Goal: Task Accomplishment & Management: Use online tool/utility

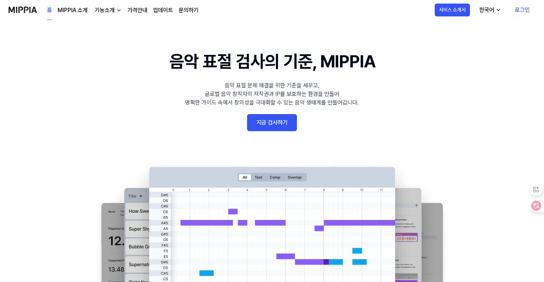
click at [340, 10] on link "로그인" at bounding box center [522, 10] width 26 height 20
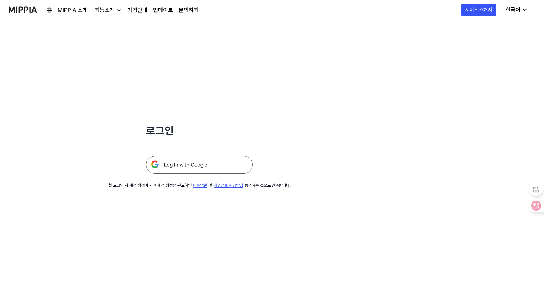
click at [184, 167] on img at bounding box center [199, 165] width 107 height 18
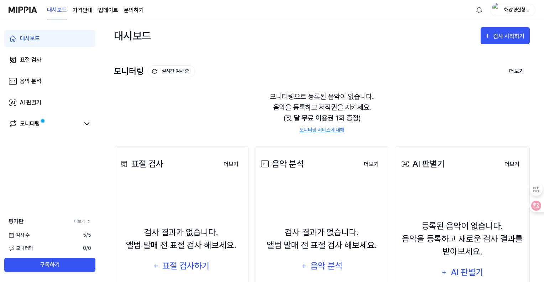
click at [83, 12] on page\) "가격안내" at bounding box center [83, 10] width 20 height 9
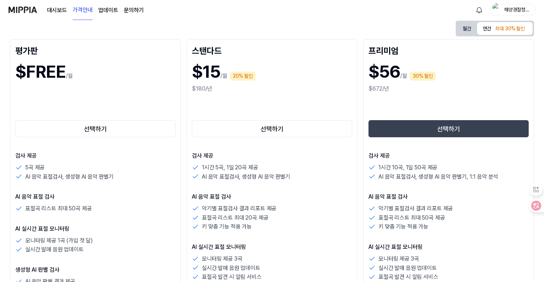
scroll to position [71, 0]
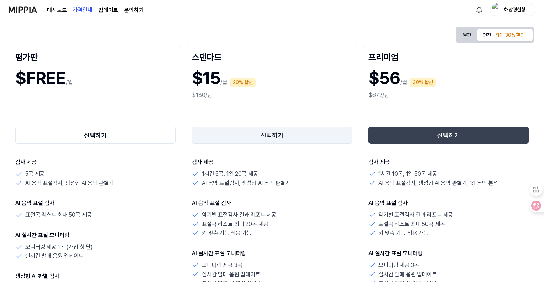
click at [279, 139] on button "선택하기" at bounding box center [272, 134] width 160 height 17
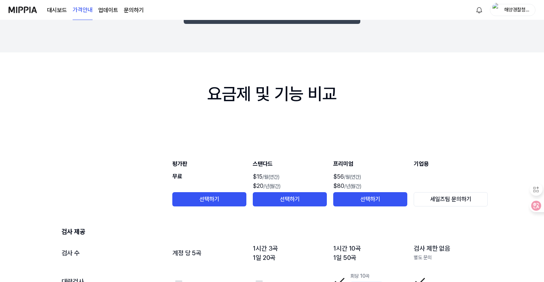
scroll to position [617, 0]
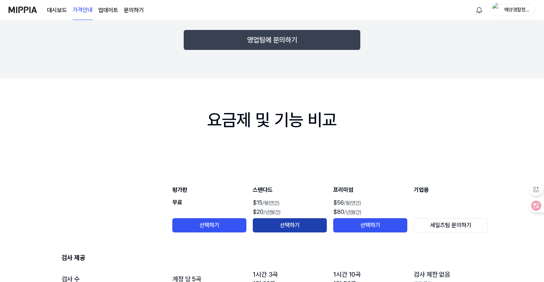
click at [287, 223] on button "선택하기" at bounding box center [290, 225] width 74 height 14
click at [286, 224] on button "선택하기" at bounding box center [290, 225] width 74 height 14
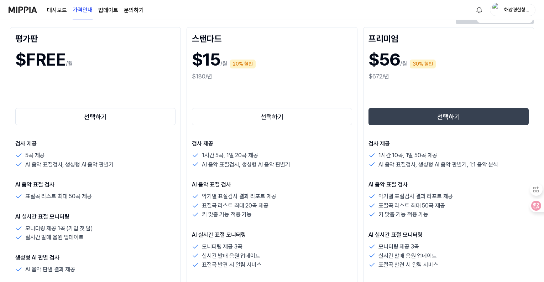
scroll to position [48, 0]
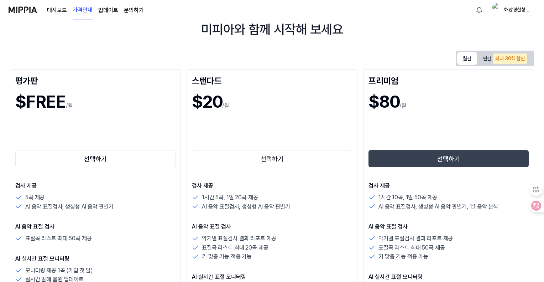
click at [464, 58] on button "월간" at bounding box center [467, 58] width 20 height 13
click at [271, 157] on button "선택하기" at bounding box center [272, 158] width 160 height 17
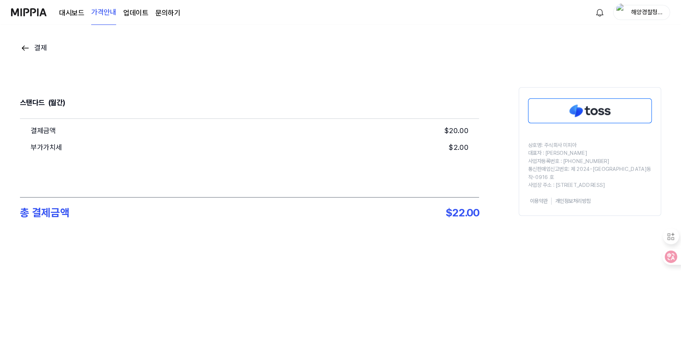
scroll to position [0, 0]
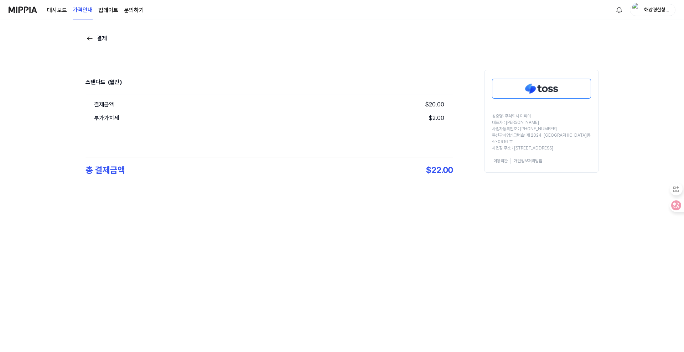
drag, startPoint x: 525, startPoint y: 0, endPoint x: 423, endPoint y: 263, distance: 281.3
click at [423, 263] on div "결제 스탠다드 (월간) 결제금액 $ 20.00 부가가치세 $ 2.00 총 결제금액 $ 22.00 상호명: 주식회사 미피아 대표자 : 오찬호 사…" at bounding box center [342, 186] width 684 height 332
click at [525, 92] on img at bounding box center [541, 88] width 98 height 19
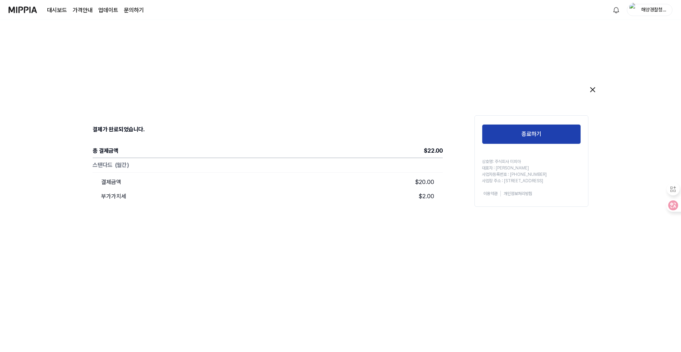
click at [536, 137] on button "종료하기" at bounding box center [531, 134] width 99 height 20
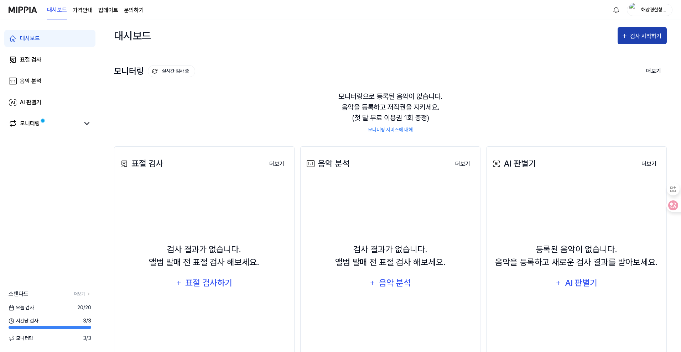
click at [544, 39] on div "검사 시작하기" at bounding box center [646, 36] width 33 height 9
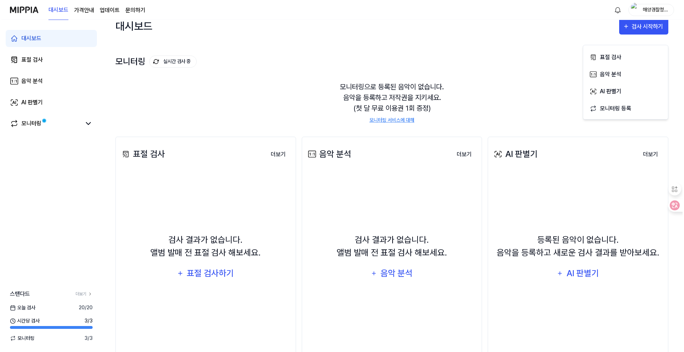
scroll to position [41, 0]
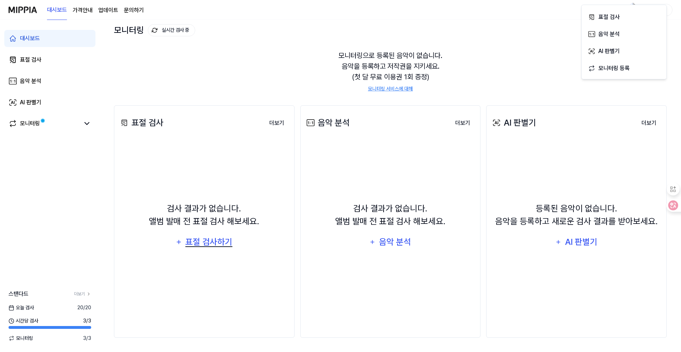
click at [203, 242] on div "표절 검사하기" at bounding box center [209, 242] width 48 height 14
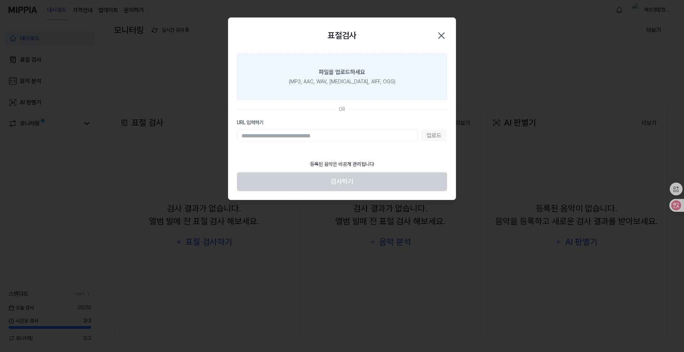
click at [342, 82] on div "(MP3, AAC, WAV, [MEDICAL_DATA], AIFF, OGG)" at bounding box center [342, 81] width 106 height 7
click at [0, 0] on input "파일을 업로드하세요 (MP3, AAC, WAV, [MEDICAL_DATA], AIFF, OGG)" at bounding box center [0, 0] width 0 height 0
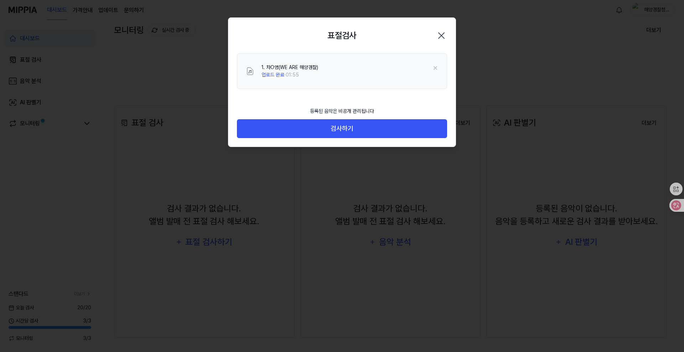
click at [345, 78] on div "1. 차O영(WE ARE 해양경찰) 업로드 완료 · 01:55" at bounding box center [349, 71] width 177 height 15
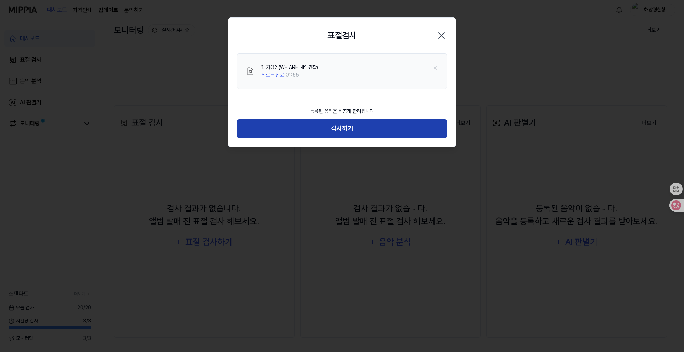
click at [341, 126] on button "검사하기" at bounding box center [342, 128] width 210 height 19
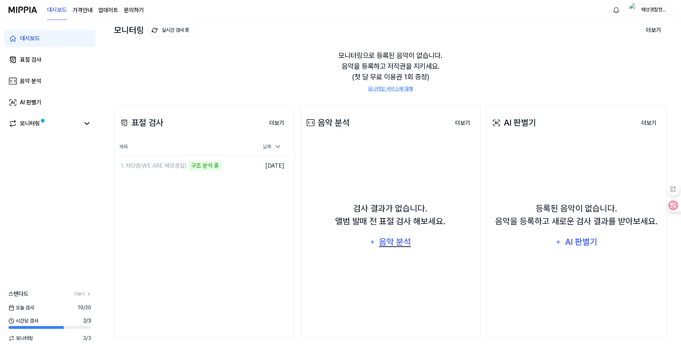
click at [403, 242] on div "음악 분석" at bounding box center [395, 242] width 34 height 14
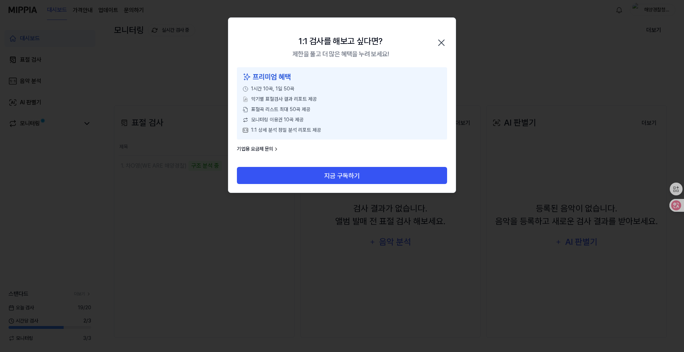
click at [438, 41] on icon "button" at bounding box center [440, 42] width 11 height 11
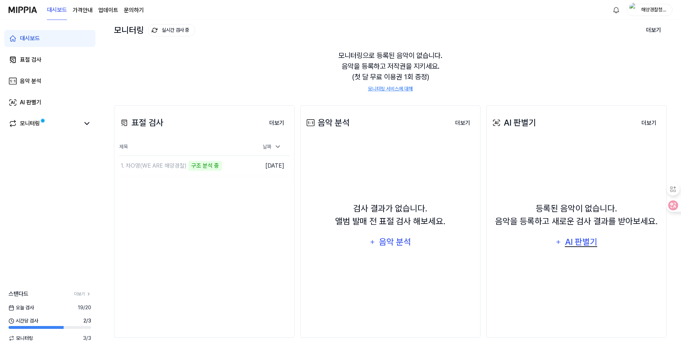
click at [544, 239] on div "AI 판별기" at bounding box center [581, 242] width 34 height 14
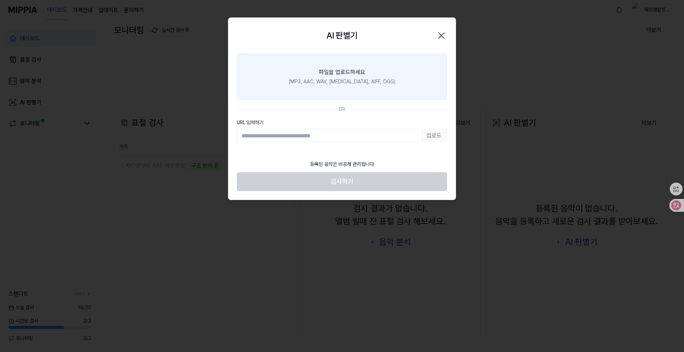
click at [336, 78] on div "(MP3, AAC, WAV, [MEDICAL_DATA], AIFF, OGG)" at bounding box center [342, 81] width 106 height 7
click at [0, 0] on input "파일을 업로드하세요 (MP3, AAC, WAV, [MEDICAL_DATA], AIFF, OGG)" at bounding box center [0, 0] width 0 height 0
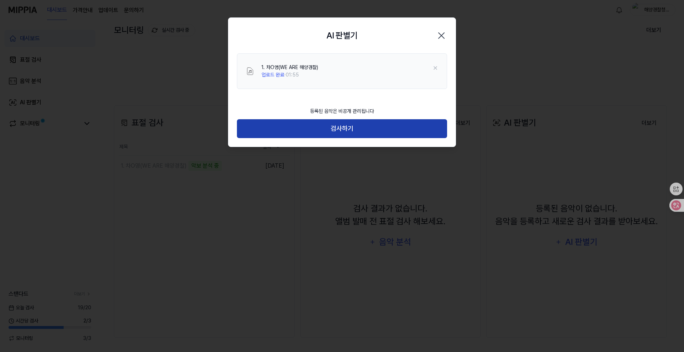
click at [346, 130] on button "검사하기" at bounding box center [342, 128] width 210 height 19
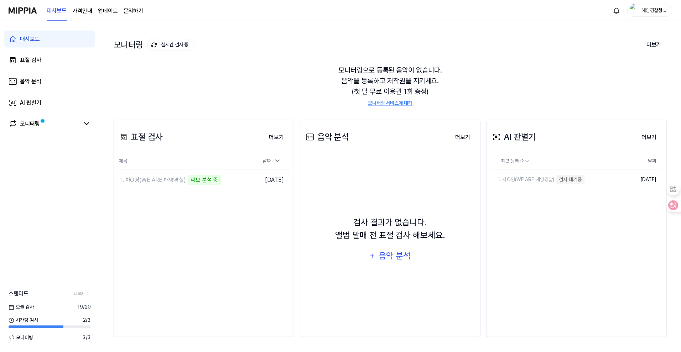
scroll to position [27, 0]
click at [544, 136] on button "더보기" at bounding box center [648, 137] width 26 height 14
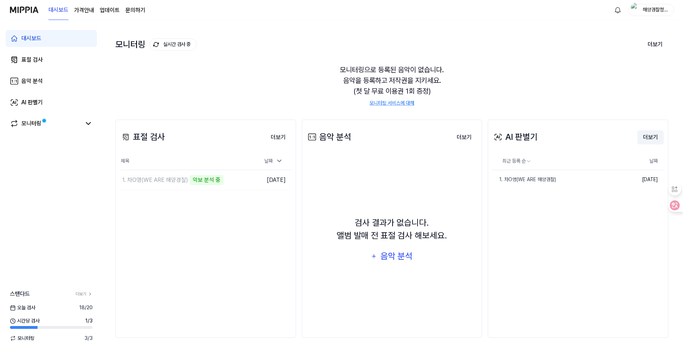
scroll to position [0, 0]
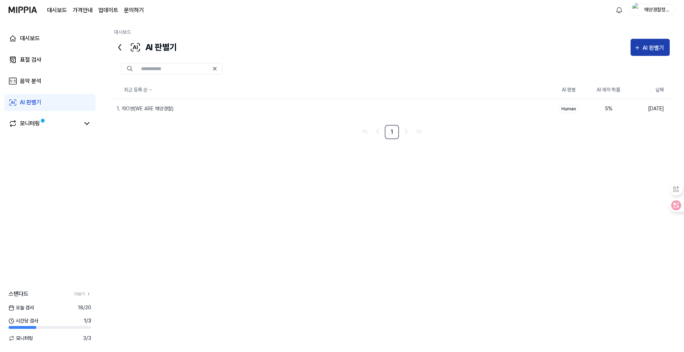
click at [544, 50] on div "AI 판별기" at bounding box center [653, 47] width 23 height 9
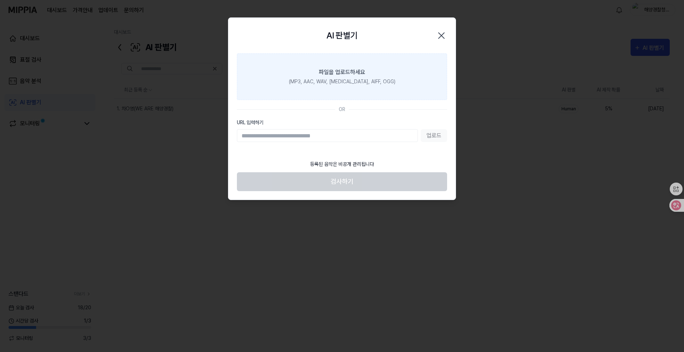
click at [349, 73] on div "파일을 업로드하세요" at bounding box center [342, 72] width 46 height 9
click at [0, 0] on input "파일을 업로드하세요 (MP3, AAC, WAV, [MEDICAL_DATA], AIFF, OGG)" at bounding box center [0, 0] width 0 height 0
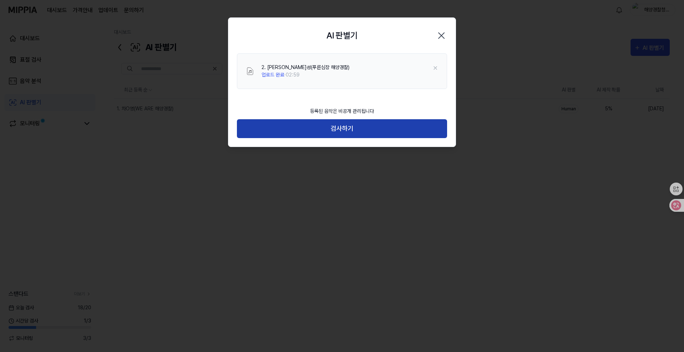
click at [346, 129] on button "검사하기" at bounding box center [342, 128] width 210 height 19
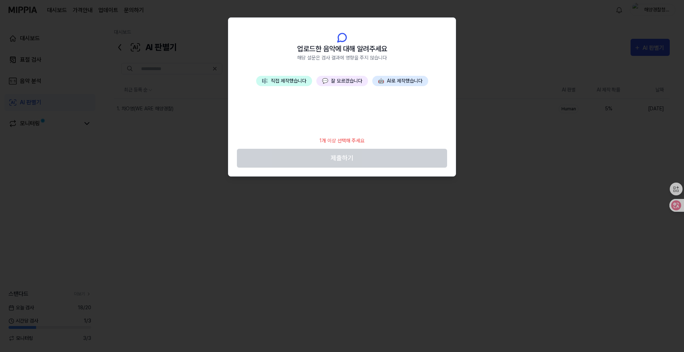
click at [336, 84] on button "💬 잘 모르겠습니다" at bounding box center [342, 81] width 52 height 10
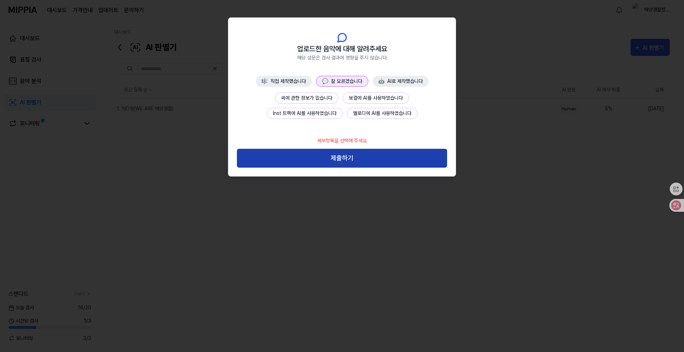
click at [342, 161] on button "제출하기" at bounding box center [342, 158] width 210 height 19
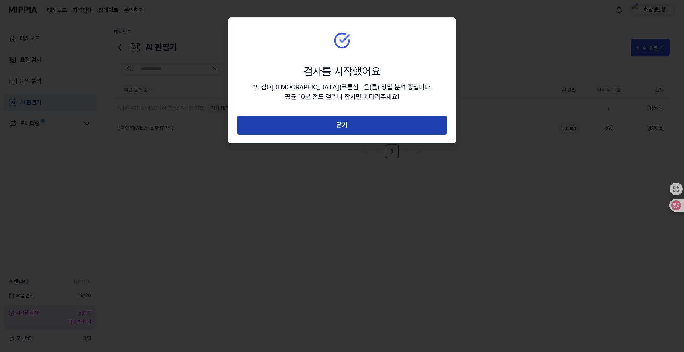
click at [340, 127] on button "닫기" at bounding box center [342, 125] width 210 height 19
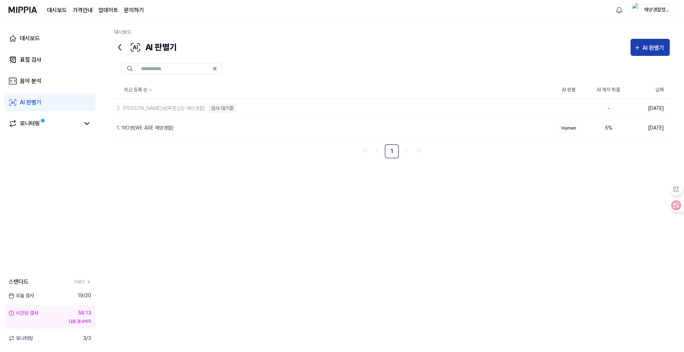
click at [544, 51] on div "AI 판별기" at bounding box center [653, 47] width 23 height 9
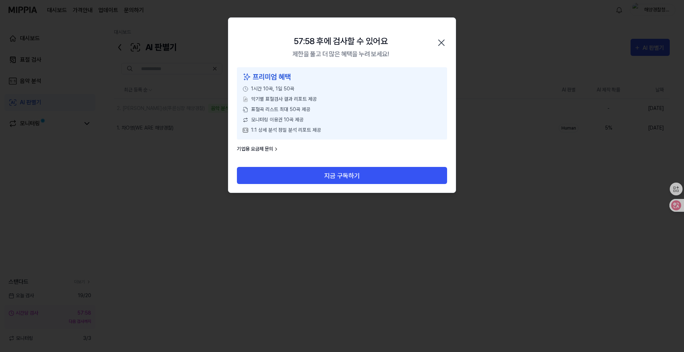
click at [443, 44] on icon "button" at bounding box center [441, 43] width 6 height 6
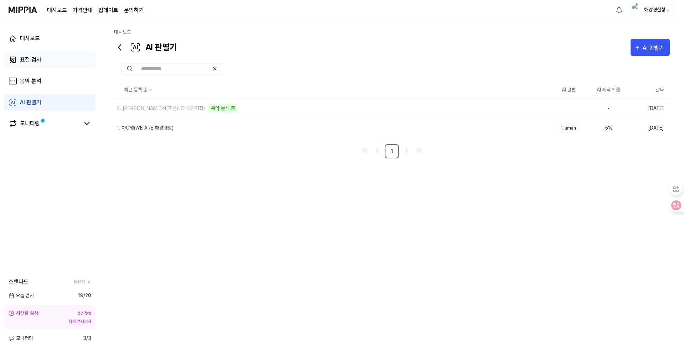
click at [27, 56] on div "표절 검사" at bounding box center [30, 60] width 21 height 9
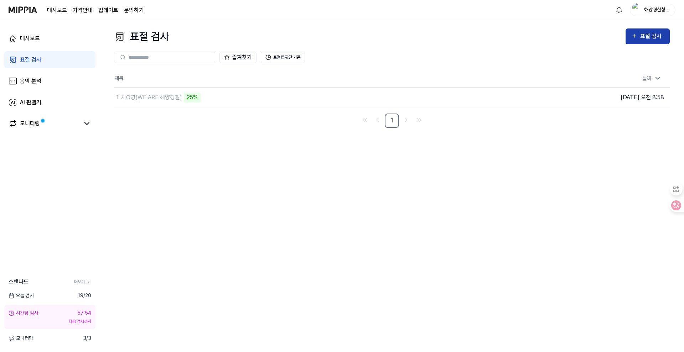
click at [544, 38] on div "표절 검사" at bounding box center [652, 36] width 24 height 9
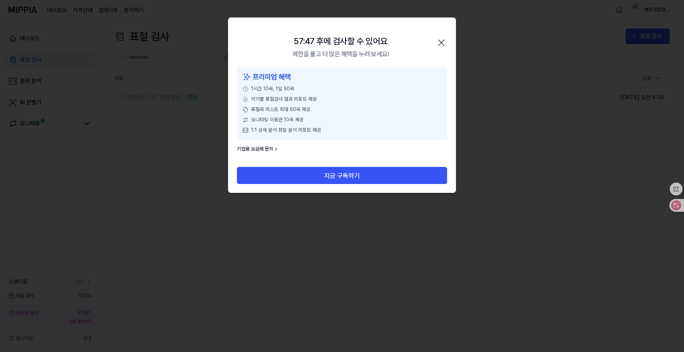
click at [442, 40] on icon "button" at bounding box center [440, 42] width 11 height 11
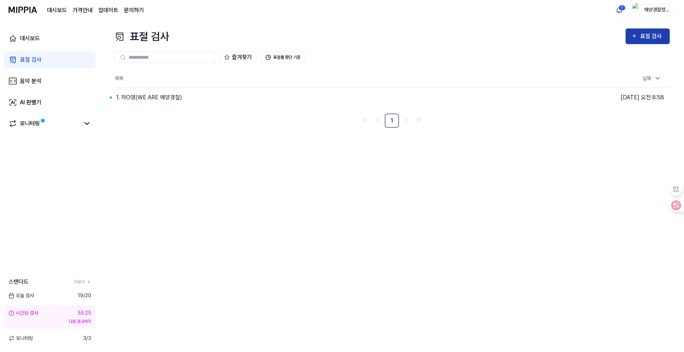
click at [544, 37] on div "표절 검사" at bounding box center [647, 36] width 33 height 9
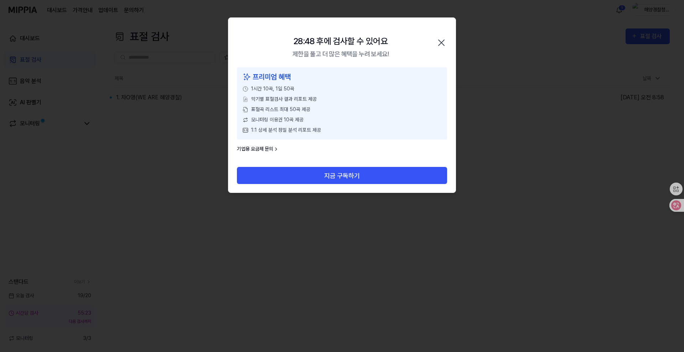
click at [442, 42] on icon "button" at bounding box center [441, 43] width 6 height 6
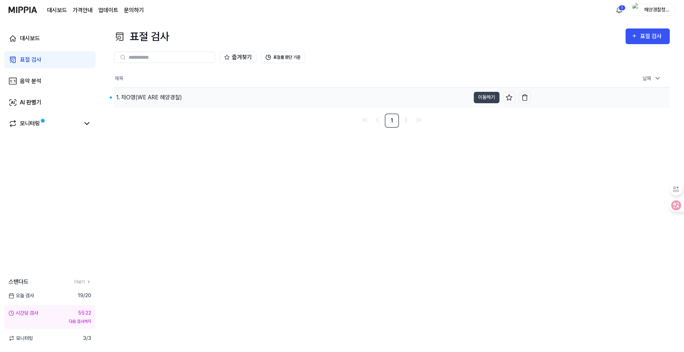
drag, startPoint x: 230, startPoint y: 207, endPoint x: 179, endPoint y: 88, distance: 129.5
click at [228, 204] on div "표절 검사 표절 검사 표절 검사 음악 분석 AI 판별기 즐겨찾기 표절률 판단 기준 제목 날짜 1. 차O영(WE ARE 해양경찰) 이동하기 20…" at bounding box center [392, 186] width 584 height 332
click at [31, 100] on div "AI 판별기" at bounding box center [30, 102] width 21 height 9
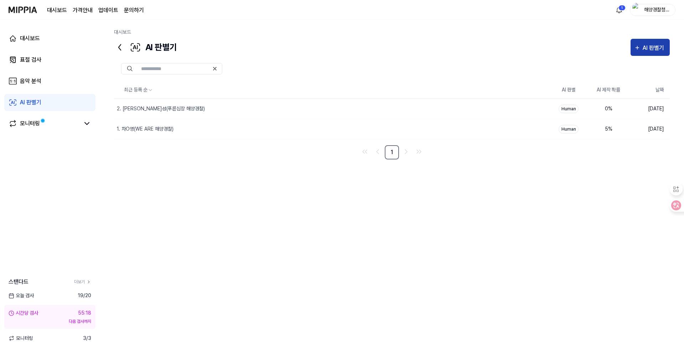
click at [544, 51] on div "AI 판별기" at bounding box center [653, 47] width 23 height 9
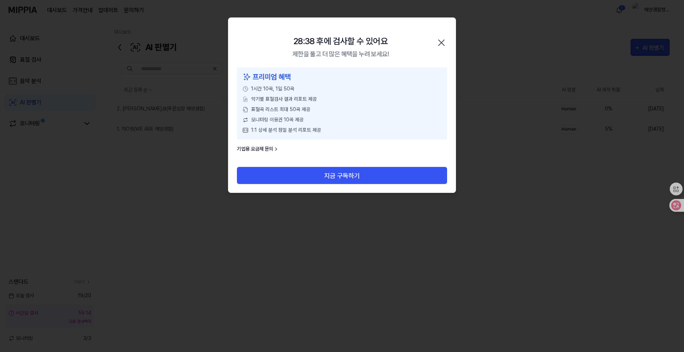
click at [444, 43] on icon "button" at bounding box center [440, 42] width 11 height 11
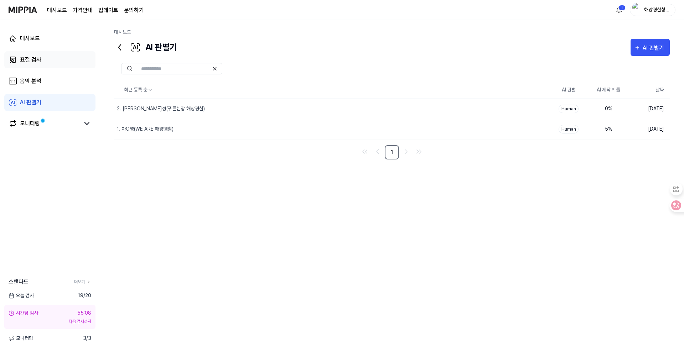
click at [30, 61] on div "표절 검사" at bounding box center [30, 60] width 21 height 9
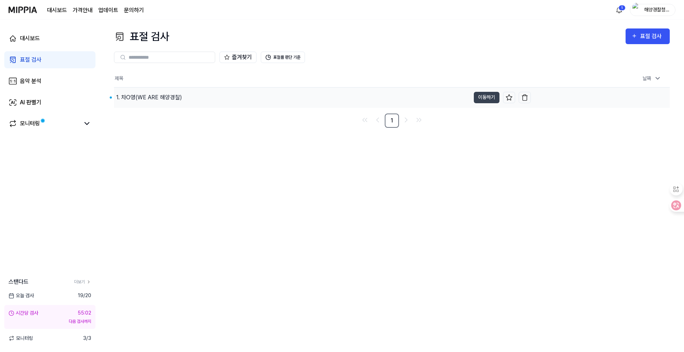
click at [160, 97] on div "1. 차O영(WE ARE 해양경찰)" at bounding box center [149, 97] width 66 height 9
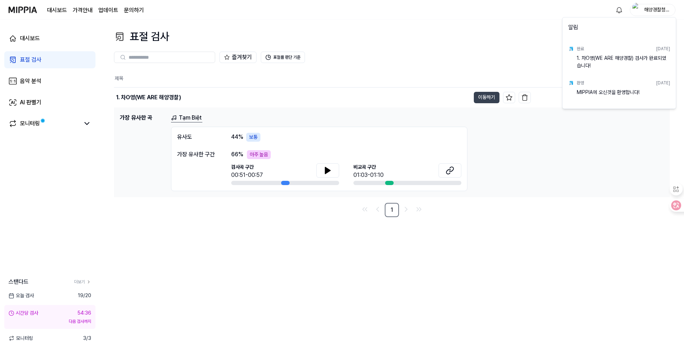
click at [445, 252] on html "대시보드 가격안내 업데이트 문의하기 해양경찰청노래공모전 대시보드 표절 검사 음악 분석 AI 판별기 모니터링 스탠다드 더보기 오늘 검사 19 /…" at bounding box center [342, 176] width 684 height 352
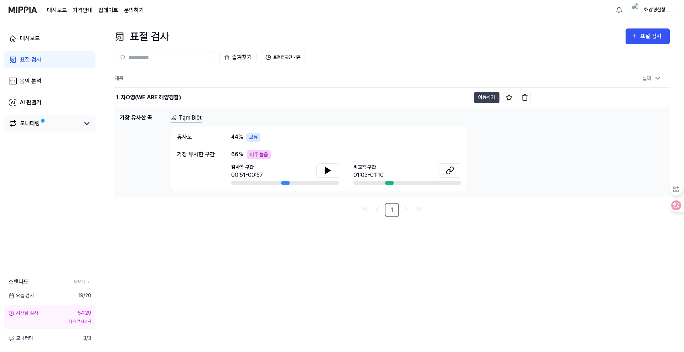
click at [22, 125] on div "모니터링" at bounding box center [30, 123] width 20 height 9
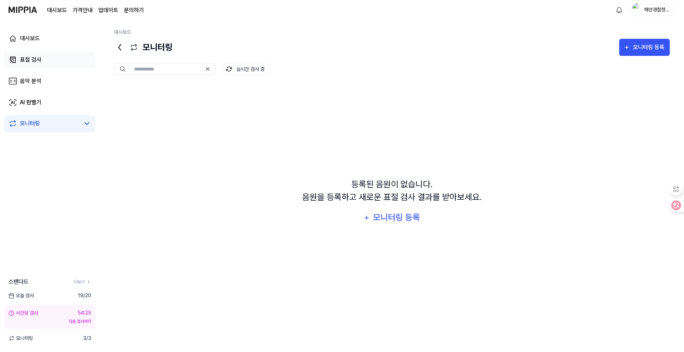
click at [32, 62] on div "표절 검사" at bounding box center [30, 60] width 21 height 9
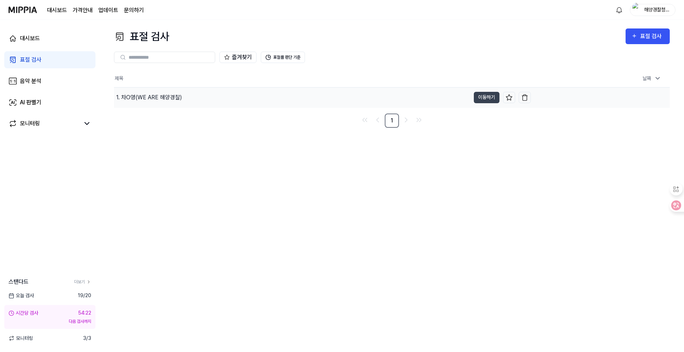
click at [176, 96] on div "1. 차O영(WE ARE 해양경찰)" at bounding box center [149, 97] width 66 height 9
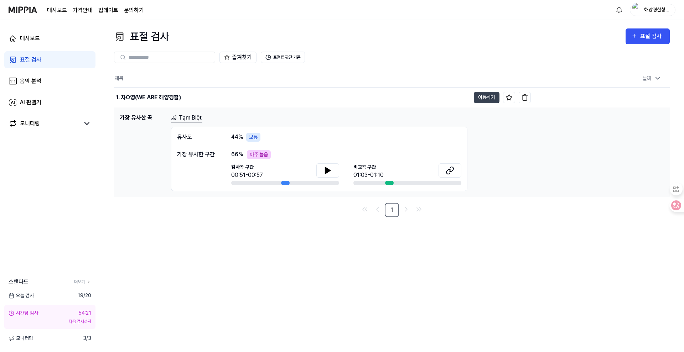
click at [331, 212] on nav "1" at bounding box center [391, 210] width 555 height 14
drag, startPoint x: 153, startPoint y: 158, endPoint x: 418, endPoint y: 252, distance: 280.4
click at [418, 252] on div "표절 검사 표절 검사 표절 검사 음악 분석 AI 판별기 즐겨찾기 표절률 판단 기준 제목 날짜 1. 차O영(WE ARE 해양경찰) 이동하기 20…" at bounding box center [392, 186] width 584 height 332
click at [35, 82] on div "음악 분석" at bounding box center [30, 81] width 21 height 9
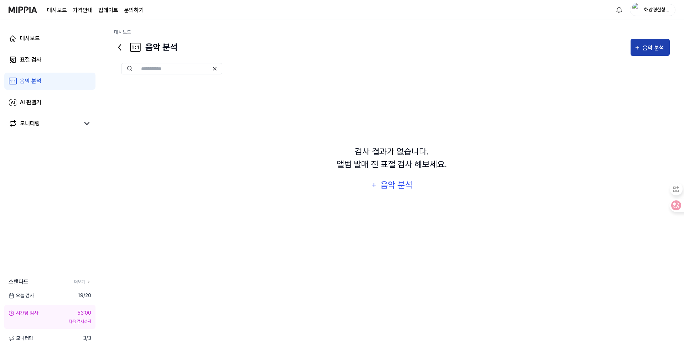
click at [544, 48] on div "음악 분석" at bounding box center [653, 47] width 23 height 9
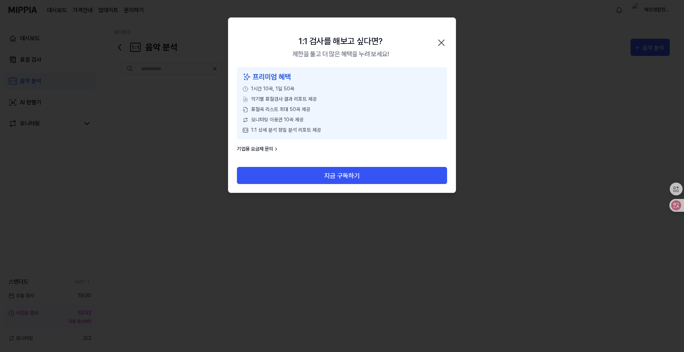
click at [440, 43] on icon "button" at bounding box center [440, 42] width 11 height 11
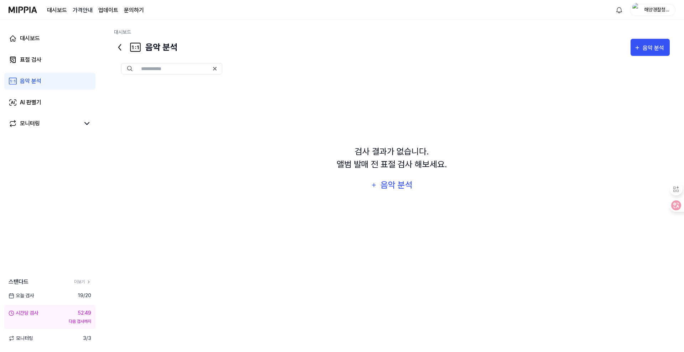
click at [86, 10] on 버튼 "가격안내" at bounding box center [83, 10] width 20 height 9
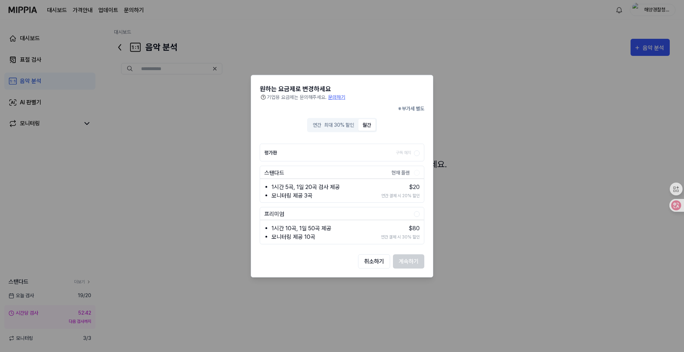
click at [366, 126] on button "월간" at bounding box center [366, 125] width 17 height 12
click at [293, 255] on div "취소하기 계속하기" at bounding box center [342, 261] width 164 height 14
click at [278, 260] on div "취소하기 계속하기" at bounding box center [342, 261] width 164 height 14
click at [209, 250] on div at bounding box center [342, 176] width 684 height 352
click at [533, 262] on div at bounding box center [342, 176] width 684 height 352
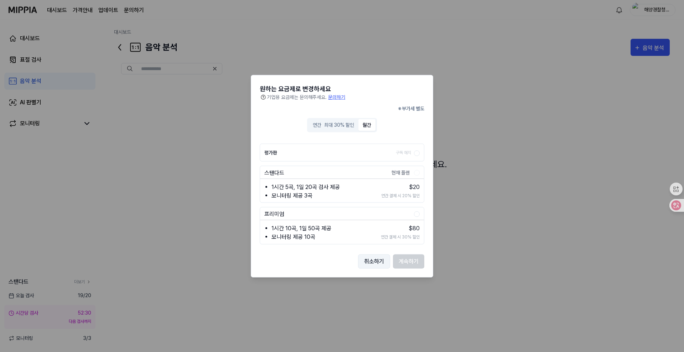
click at [379, 263] on button "취소하기" at bounding box center [374, 261] width 32 height 14
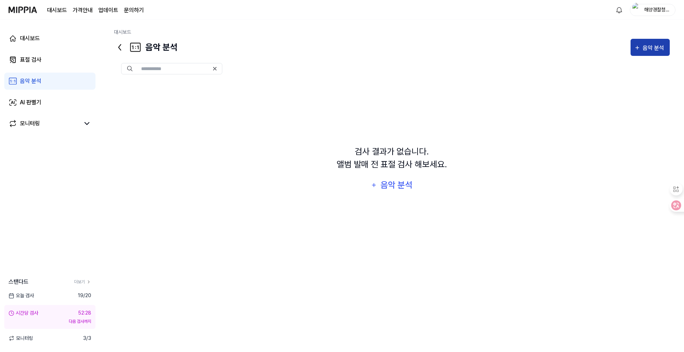
click at [544, 48] on div "음악 분석" at bounding box center [653, 47] width 23 height 9
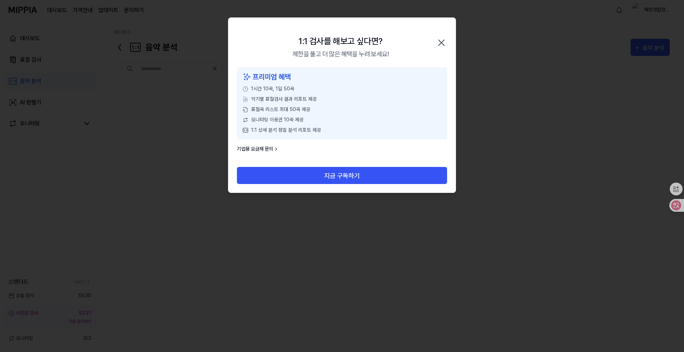
click at [440, 41] on icon "button" at bounding box center [441, 43] width 6 height 6
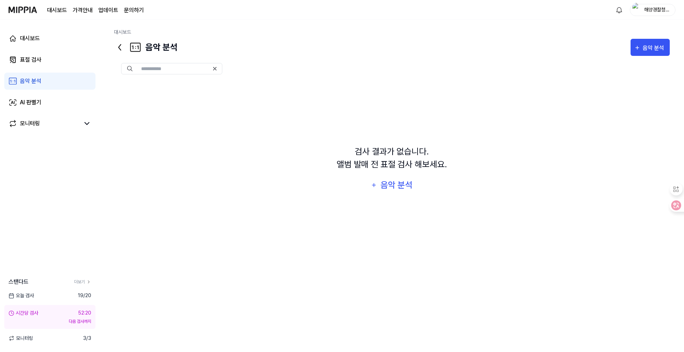
click at [15, 6] on img at bounding box center [23, 10] width 28 height 20
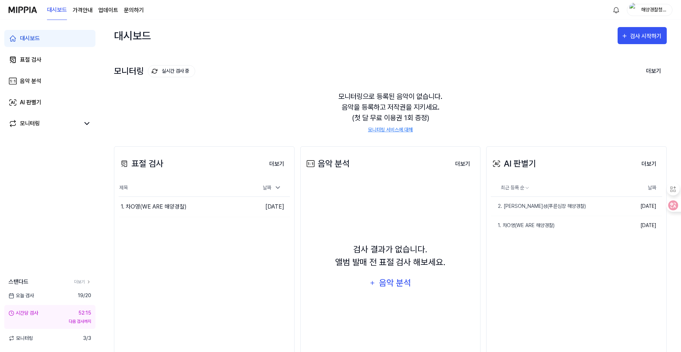
click at [139, 9] on link "문의하기" at bounding box center [134, 10] width 20 height 9
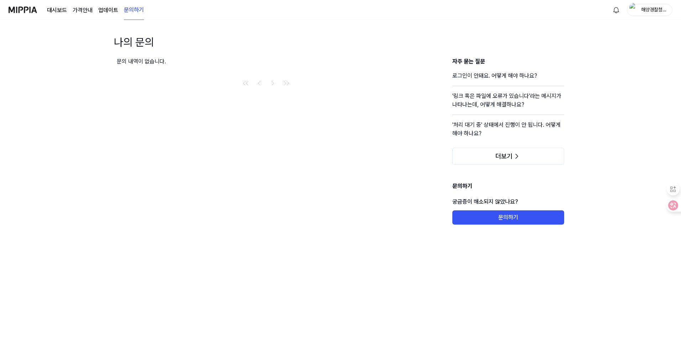
click at [88, 10] on 버튼 "가격안내" at bounding box center [83, 10] width 20 height 9
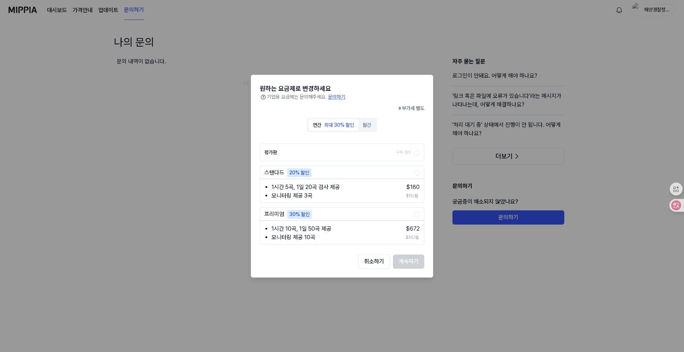
click at [31, 10] on div at bounding box center [342, 176] width 684 height 352
click at [377, 256] on button "취소하기" at bounding box center [374, 261] width 32 height 14
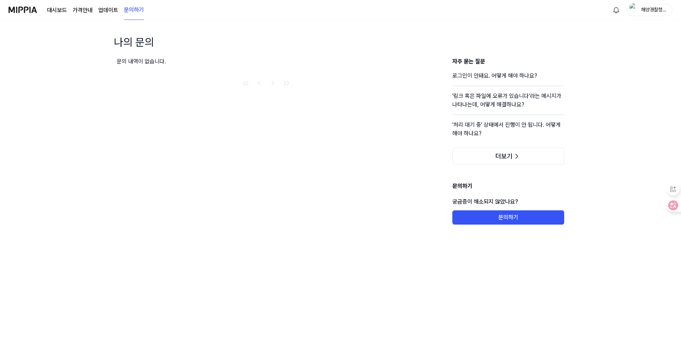
click at [30, 9] on img at bounding box center [23, 10] width 28 height 20
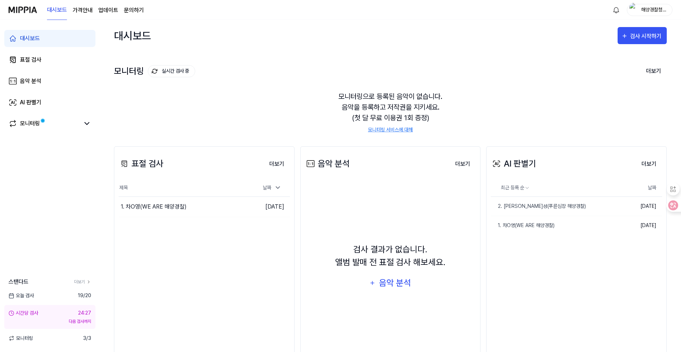
click at [106, 14] on link "업데이트" at bounding box center [108, 10] width 20 height 9
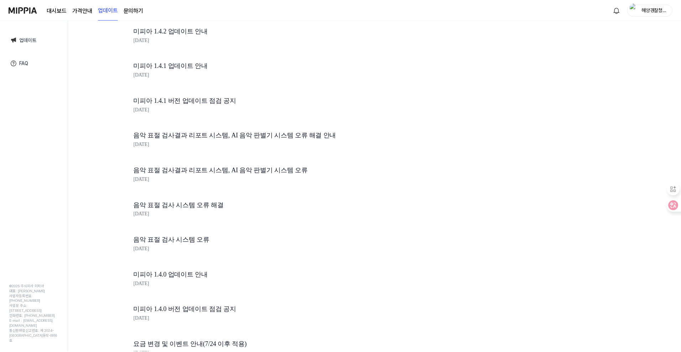
scroll to position [119, 0]
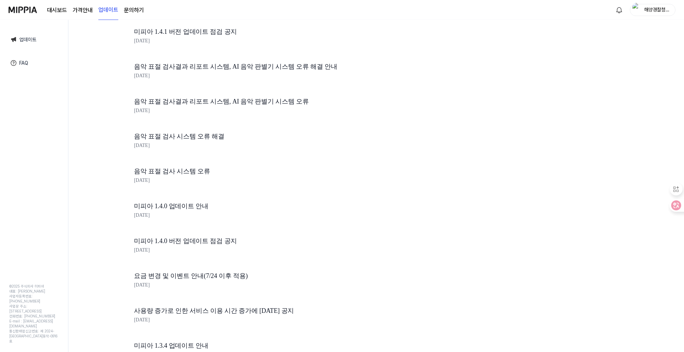
click at [12, 7] on img at bounding box center [23, 10] width 28 height 20
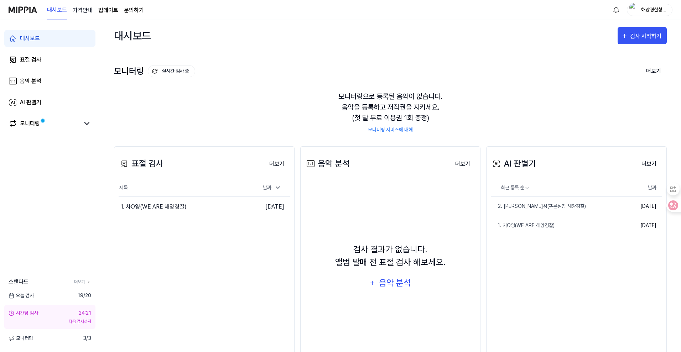
click at [80, 11] on 버튼 "가격안내" at bounding box center [83, 10] width 20 height 9
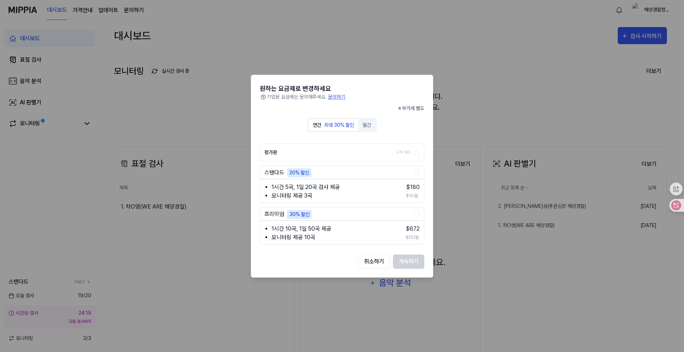
click at [298, 174] on div "20% 할인" at bounding box center [299, 172] width 24 height 9
click at [414, 174] on button "스탠다드 20% 할인" at bounding box center [417, 173] width 6 height 6
click at [406, 259] on button "계속하기" at bounding box center [408, 261] width 31 height 14
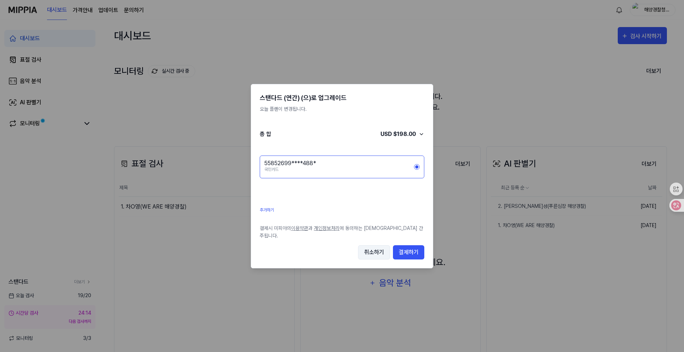
click at [367, 250] on button "취소하기" at bounding box center [374, 252] width 32 height 14
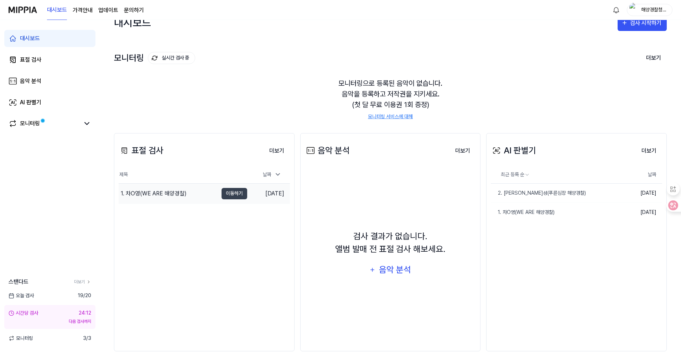
scroll to position [0, 0]
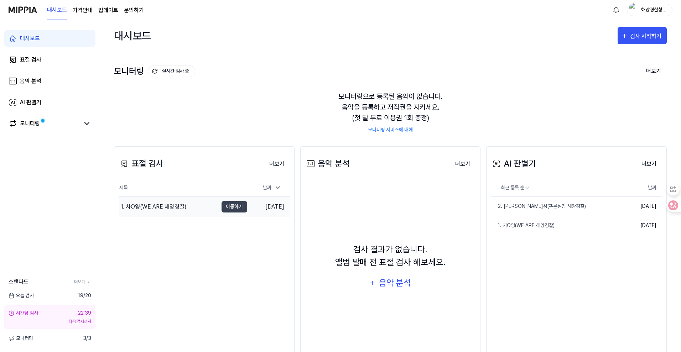
click at [171, 208] on div "1. 차O영(WE ARE 해양경찰)" at bounding box center [154, 207] width 66 height 9
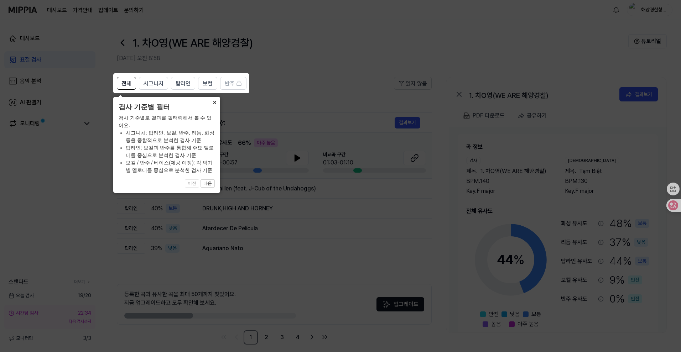
click at [211, 103] on button "×" at bounding box center [214, 102] width 11 height 10
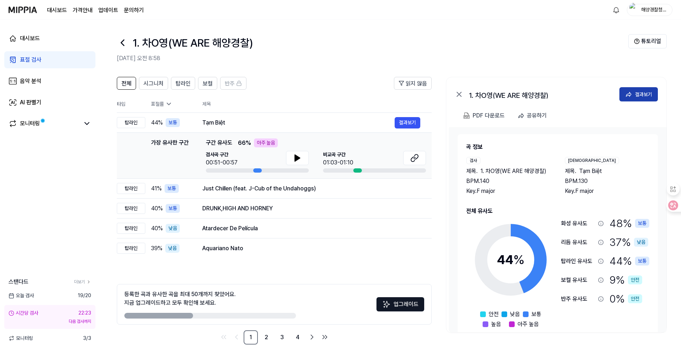
click at [544, 92] on button "결과보기" at bounding box center [638, 94] width 38 height 14
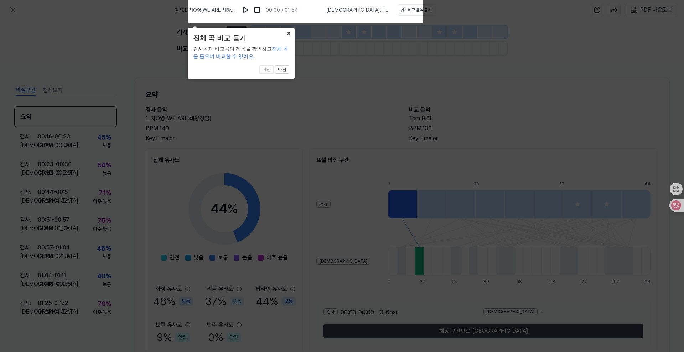
click at [288, 34] on button "×" at bounding box center [288, 33] width 11 height 10
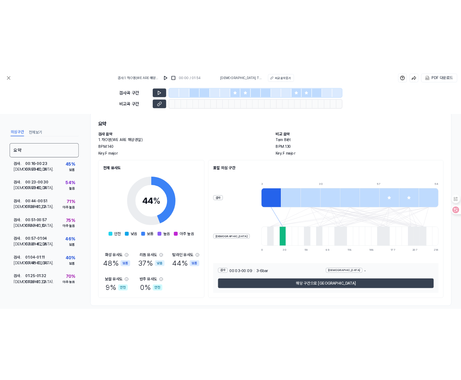
scroll to position [27, 0]
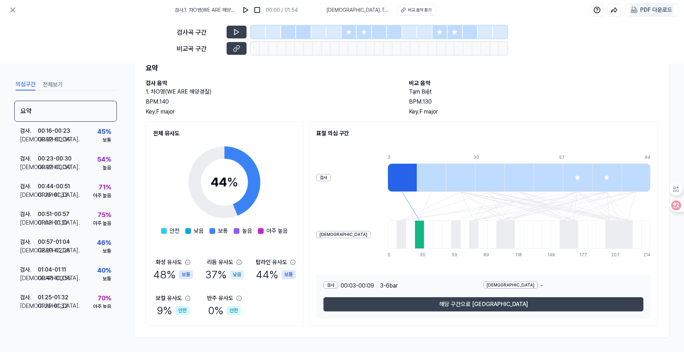
click at [544, 9] on div "PDF 다운로드" at bounding box center [656, 9] width 32 height 9
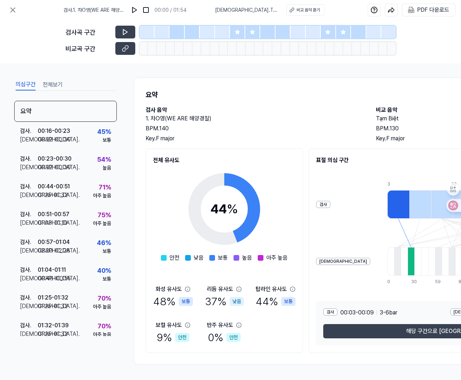
scroll to position [2, 0]
click at [426, 9] on div "PDF 다운로드" at bounding box center [433, 9] width 32 height 9
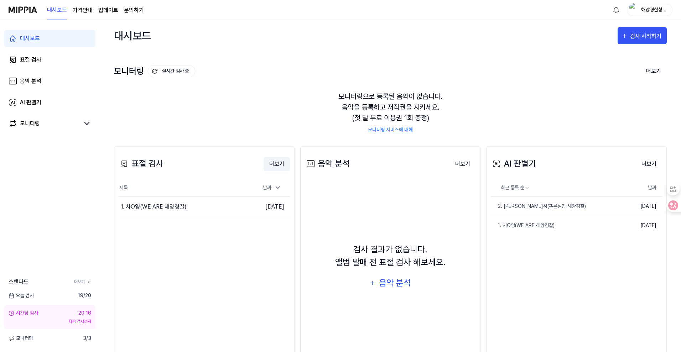
click at [279, 165] on button "더보기" at bounding box center [276, 164] width 26 height 14
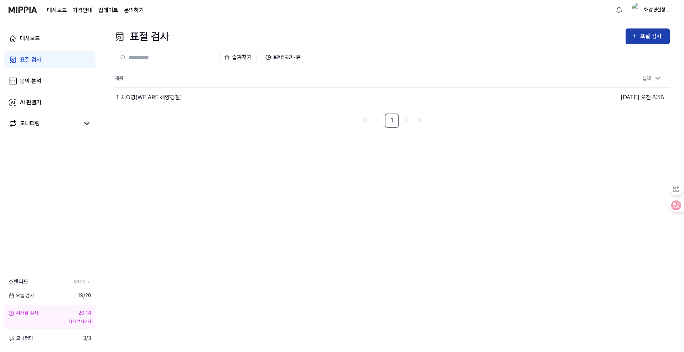
click at [656, 39] on div "표절 검사" at bounding box center [652, 36] width 24 height 9
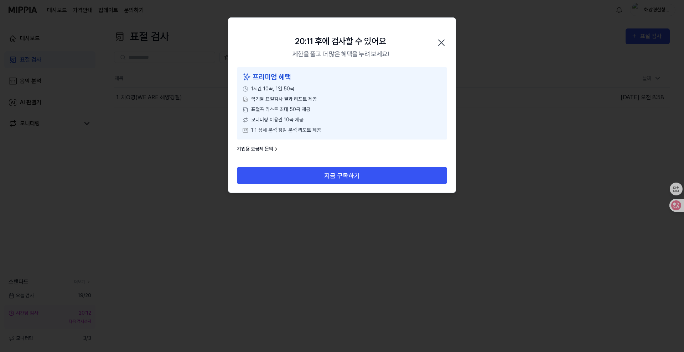
click at [443, 45] on icon "button" at bounding box center [440, 42] width 11 height 11
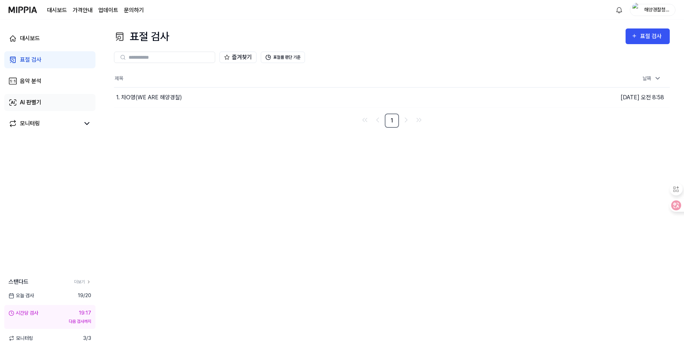
click at [28, 100] on div "AI 판별기" at bounding box center [30, 102] width 21 height 9
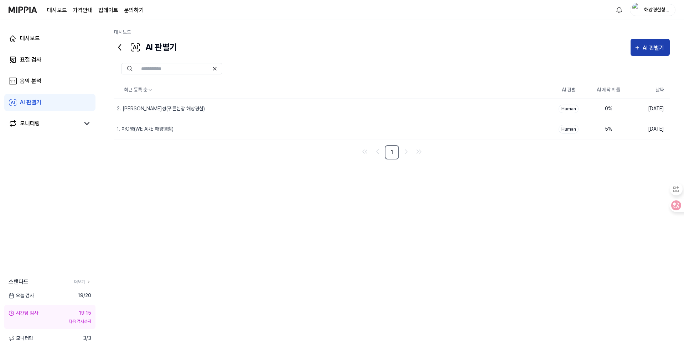
click at [650, 51] on div "AI 판별기" at bounding box center [653, 47] width 23 height 9
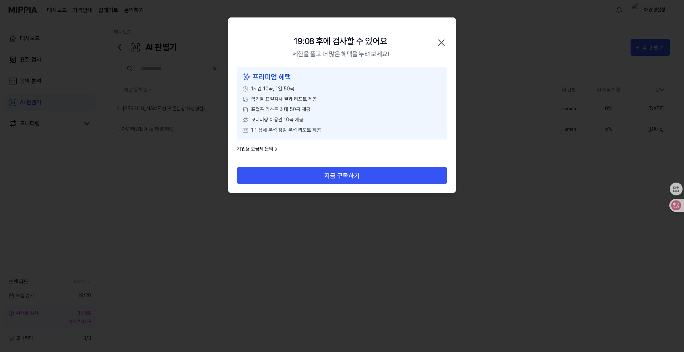
click at [440, 42] on icon "button" at bounding box center [440, 42] width 11 height 11
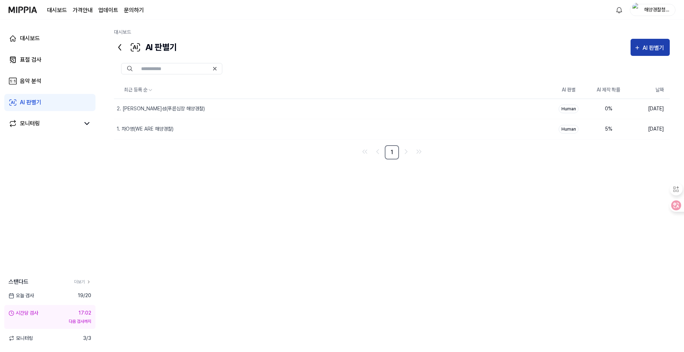
click at [647, 49] on div "AI 판별기" at bounding box center [653, 47] width 23 height 9
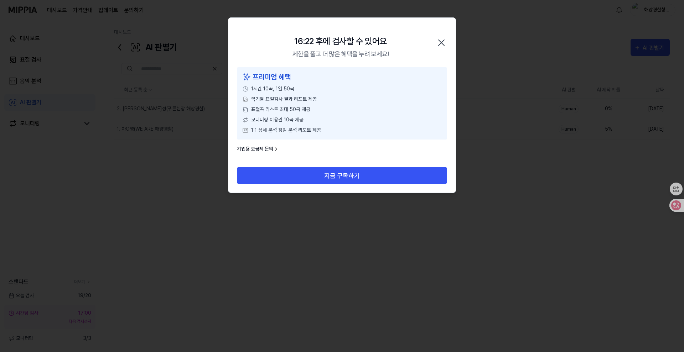
click at [443, 42] on icon "button" at bounding box center [440, 42] width 11 height 11
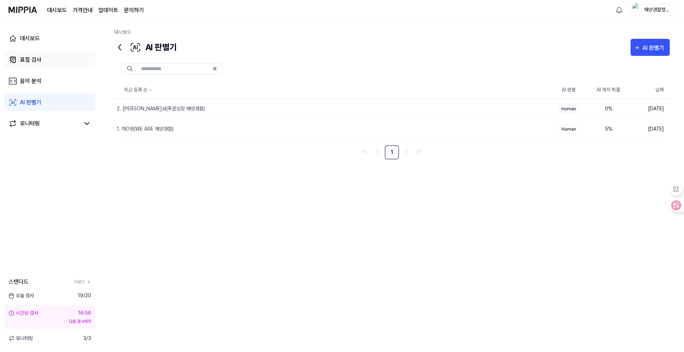
click at [31, 60] on div "표절 검사" at bounding box center [30, 60] width 21 height 9
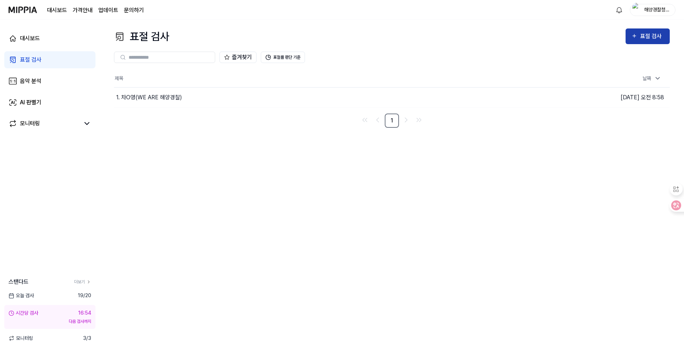
click at [654, 35] on div "표절 검사" at bounding box center [652, 36] width 24 height 9
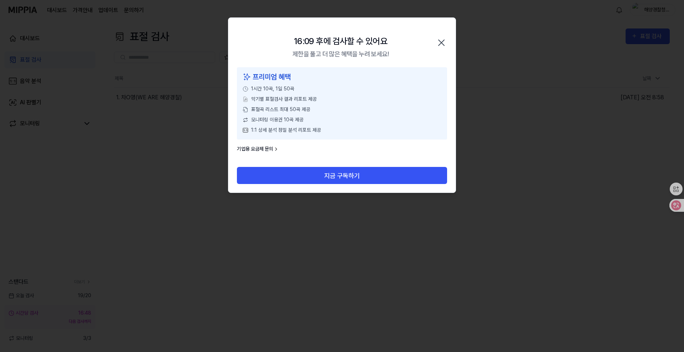
click at [443, 42] on icon "button" at bounding box center [440, 42] width 11 height 11
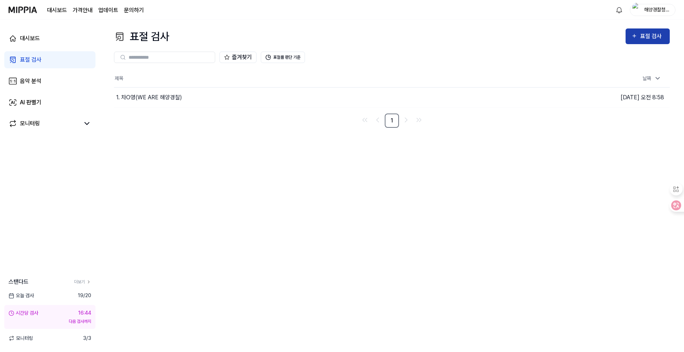
click at [650, 40] on div "표절 검사" at bounding box center [652, 36] width 24 height 9
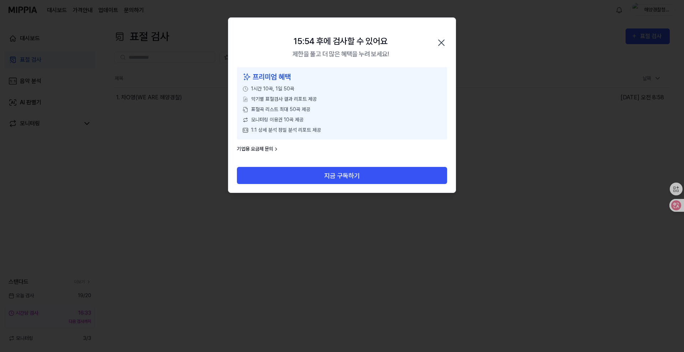
click at [255, 150] on link "기업용 요금제 문의" at bounding box center [258, 148] width 42 height 7
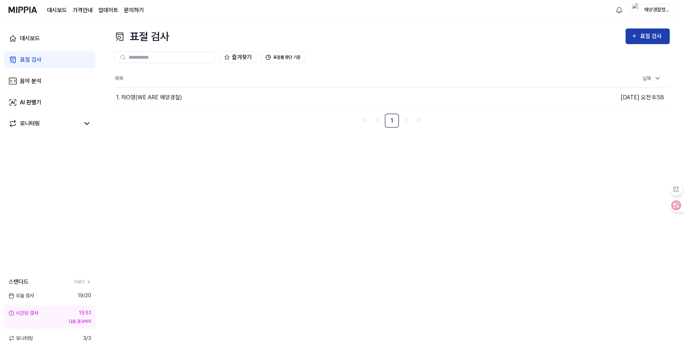
click at [641, 35] on div "표절 검사" at bounding box center [652, 36] width 24 height 9
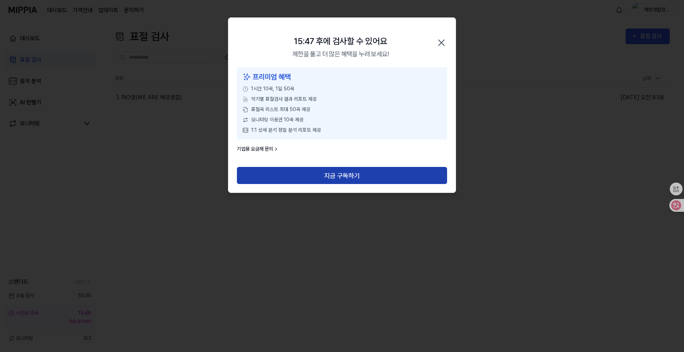
click at [335, 174] on button "지금 구독하기" at bounding box center [342, 175] width 210 height 17
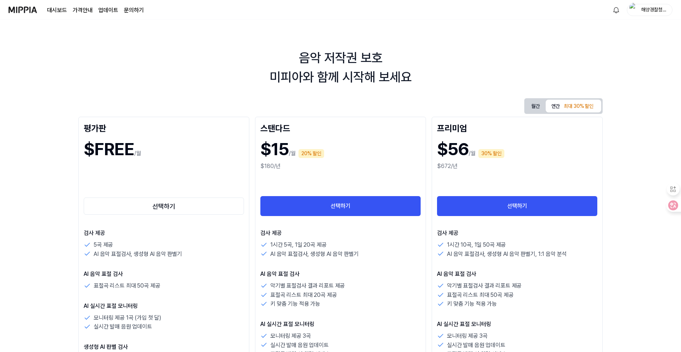
click at [536, 109] on button "월간" at bounding box center [535, 106] width 20 height 13
click at [13, 7] on img at bounding box center [23, 10] width 28 height 20
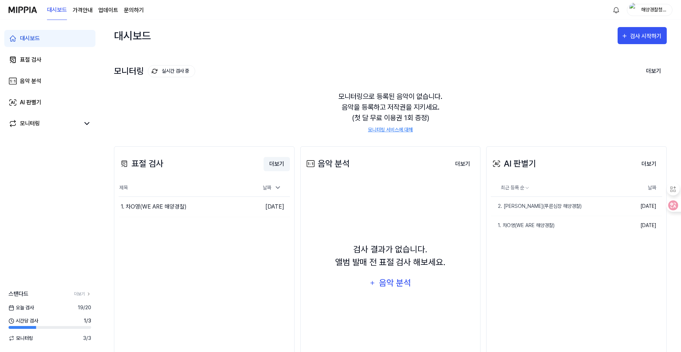
click at [279, 164] on button "더보기" at bounding box center [276, 164] width 26 height 14
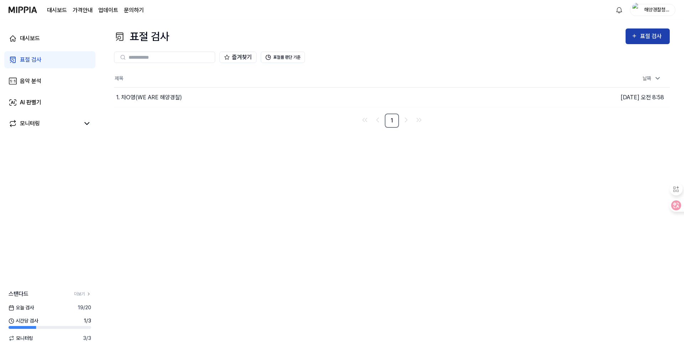
click at [643, 40] on div "표절 검사" at bounding box center [652, 36] width 24 height 9
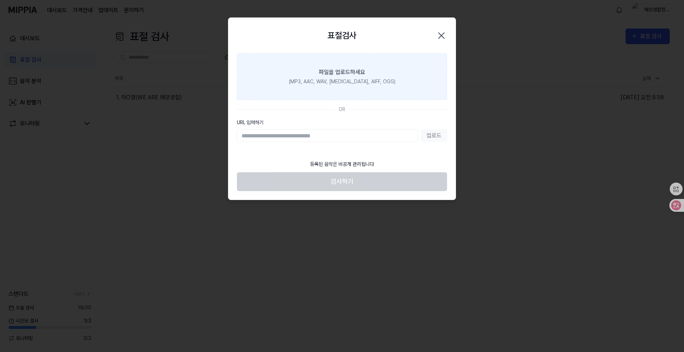
click at [341, 89] on label "파일을 업로드하세요 (MP3, AAC, WAV, [MEDICAL_DATA], AIFF, OGG)" at bounding box center [342, 76] width 210 height 47
click at [0, 0] on input "파일을 업로드하세요 (MP3, AAC, WAV, [MEDICAL_DATA], AIFF, OGG)" at bounding box center [0, 0] width 0 height 0
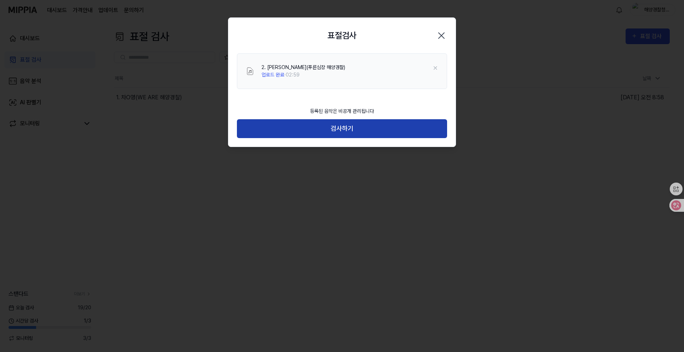
click at [346, 121] on button "검사하기" at bounding box center [342, 128] width 210 height 19
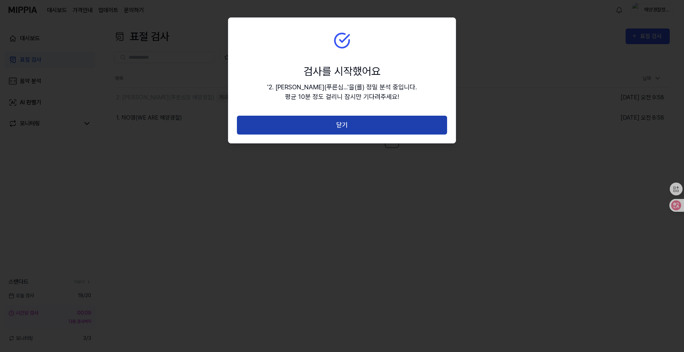
click at [342, 125] on button "닫기" at bounding box center [342, 125] width 210 height 19
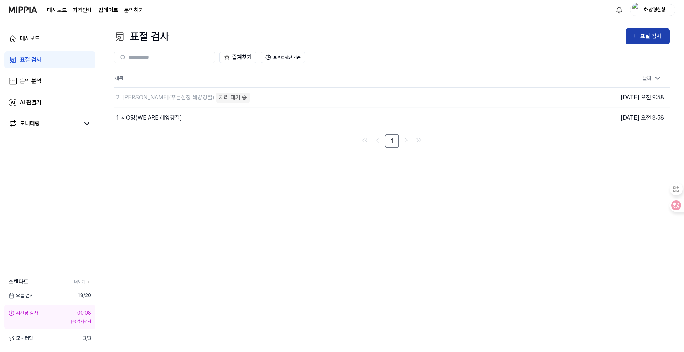
click at [641, 37] on div "표절 검사" at bounding box center [652, 36] width 24 height 9
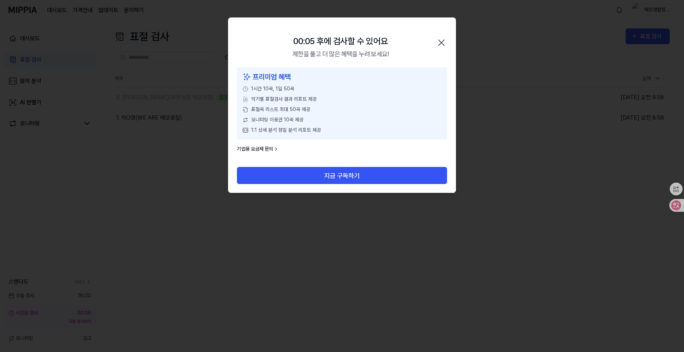
click at [442, 45] on icon "button" at bounding box center [440, 42] width 11 height 11
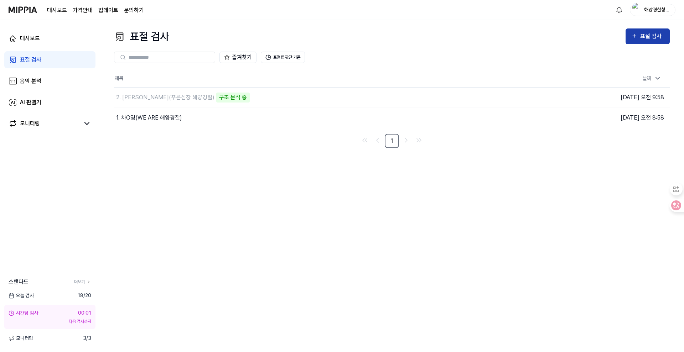
click at [642, 40] on div "표절 검사" at bounding box center [652, 36] width 24 height 9
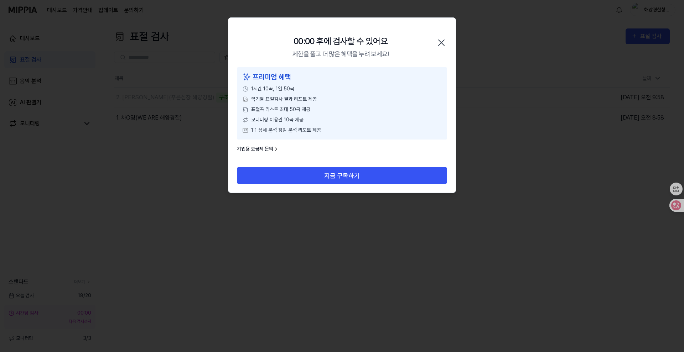
click at [441, 43] on icon "button" at bounding box center [441, 43] width 6 height 6
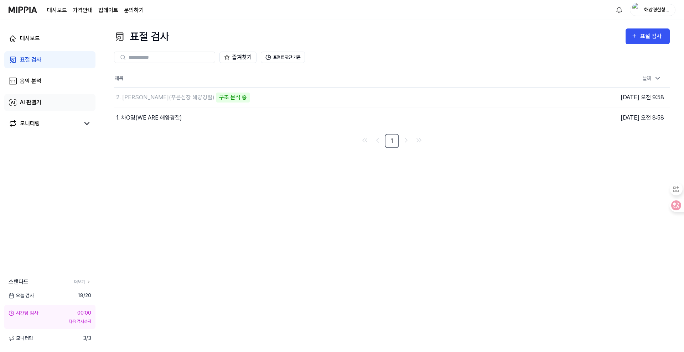
click at [22, 104] on div "AI 판별기" at bounding box center [30, 102] width 21 height 9
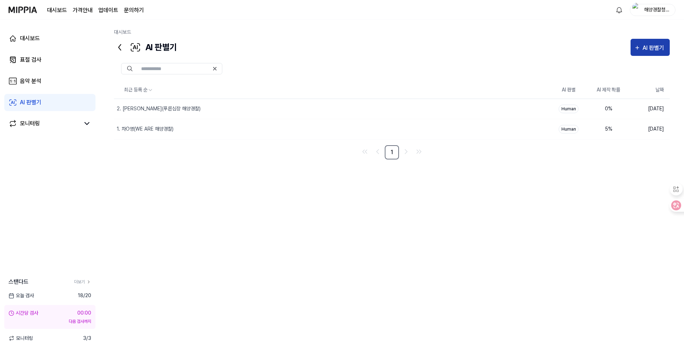
click at [651, 47] on div "AI 판별기" at bounding box center [653, 47] width 23 height 9
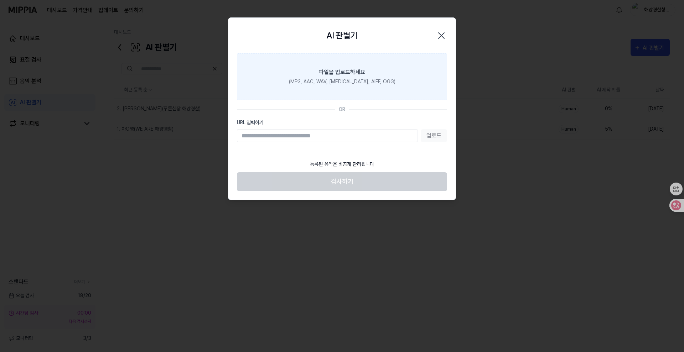
click at [348, 87] on label "파일을 업로드하세요 (MP3, AAC, WAV, [MEDICAL_DATA], AIFF, OGG)" at bounding box center [342, 76] width 210 height 47
click at [0, 0] on input "파일을 업로드하세요 (MP3, AAC, WAV, [MEDICAL_DATA], AIFF, OGG)" at bounding box center [0, 0] width 0 height 0
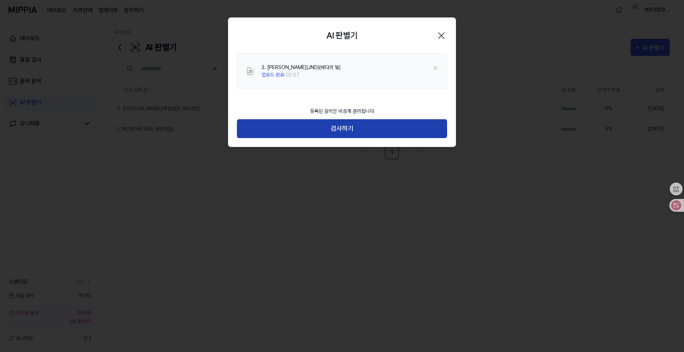
click at [375, 129] on button "검사하기" at bounding box center [342, 128] width 210 height 19
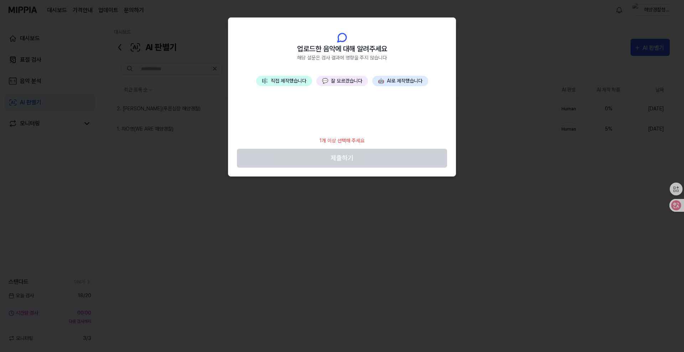
click at [346, 81] on button "💬 잘 모르겠습니다" at bounding box center [342, 81] width 52 height 10
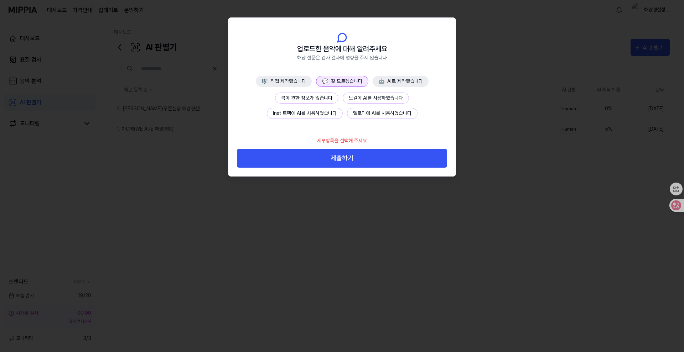
click at [316, 97] on button "곡에 관한 정보가 없습니다" at bounding box center [306, 98] width 63 height 11
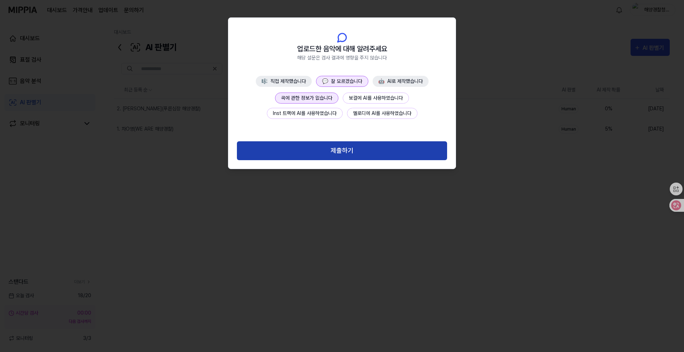
click at [339, 153] on button "제출하기" at bounding box center [342, 150] width 210 height 19
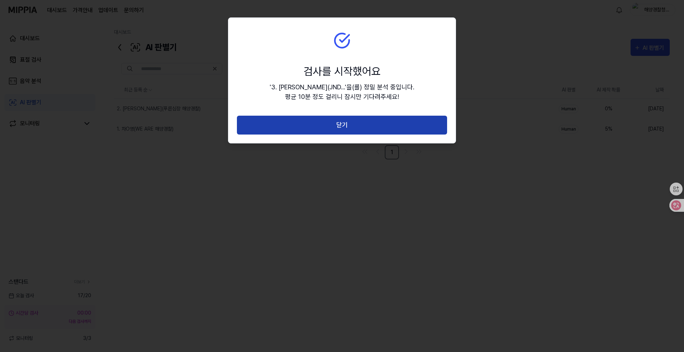
click at [347, 128] on button "닫기" at bounding box center [342, 125] width 210 height 19
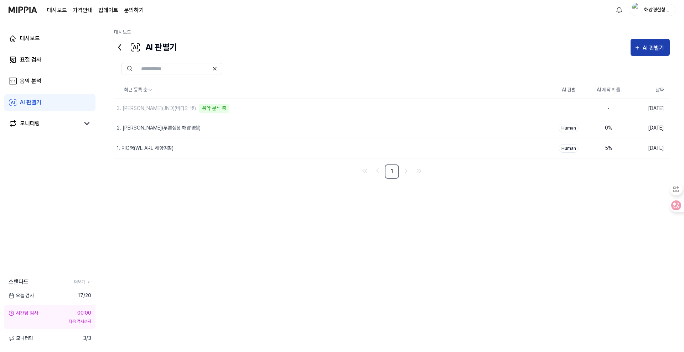
click at [647, 47] on div "AI 판별기" at bounding box center [653, 47] width 23 height 9
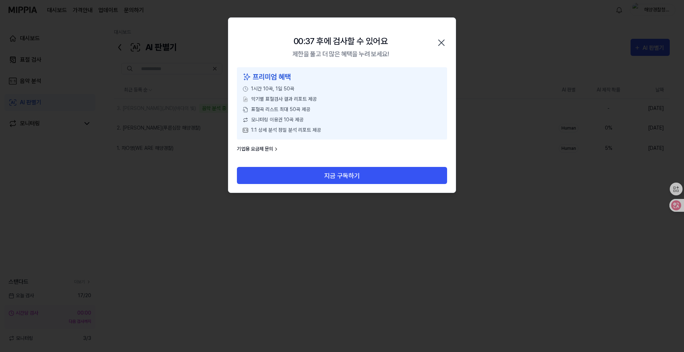
click at [439, 43] on icon "button" at bounding box center [440, 42] width 11 height 11
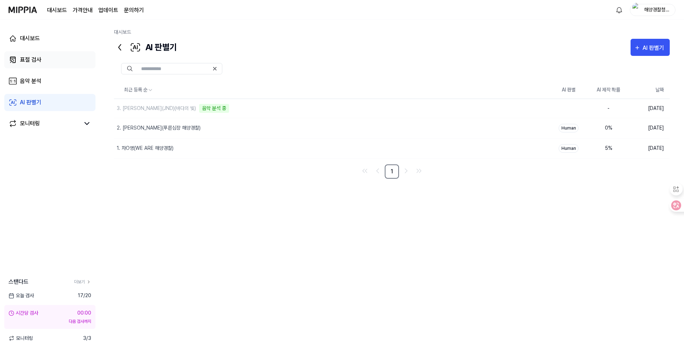
click at [31, 58] on div "표절 검사" at bounding box center [30, 60] width 21 height 9
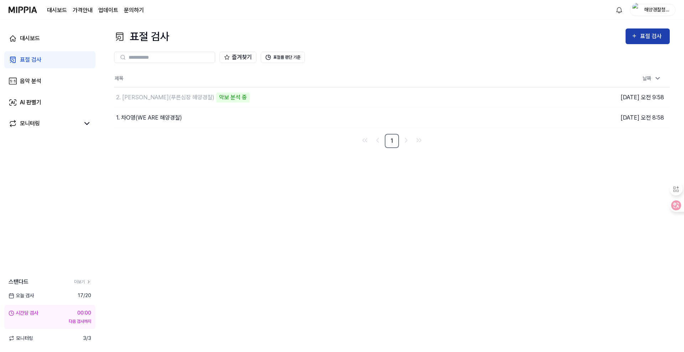
click at [646, 37] on div "표절 검사" at bounding box center [652, 36] width 24 height 9
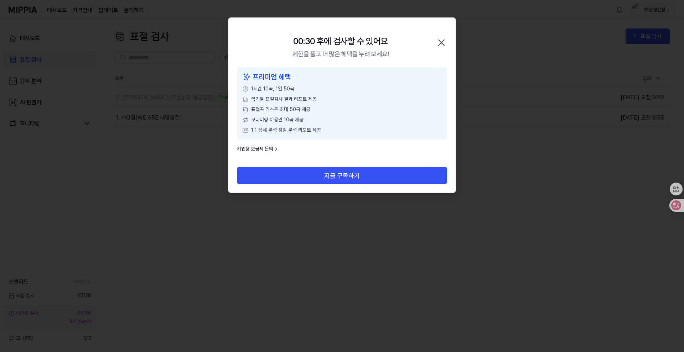
click at [444, 42] on icon "button" at bounding box center [440, 42] width 11 height 11
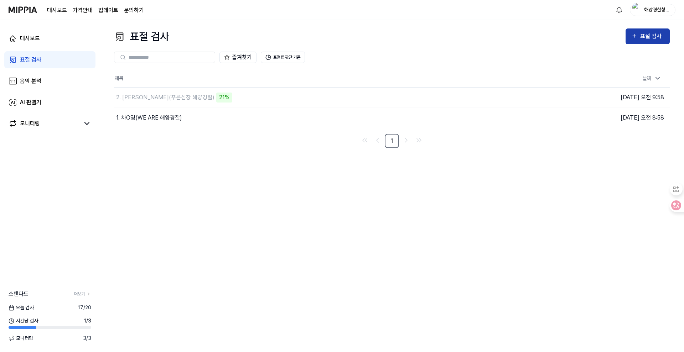
click at [648, 38] on div "표절 검사" at bounding box center [652, 36] width 24 height 9
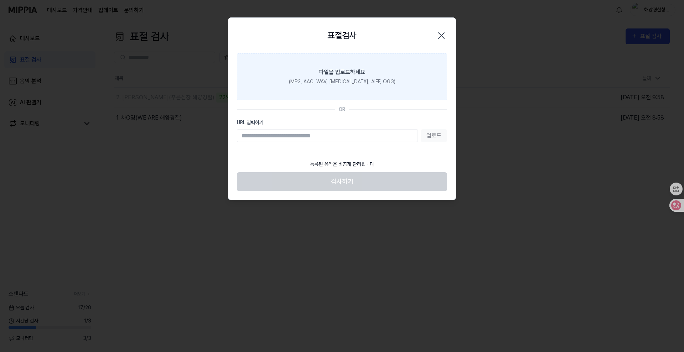
click at [352, 80] on div "(MP3, AAC, WAV, [MEDICAL_DATA], AIFF, OGG)" at bounding box center [342, 81] width 106 height 7
click at [0, 0] on input "파일을 업로드하세요 (MP3, AAC, WAV, [MEDICAL_DATA], AIFF, OGG)" at bounding box center [0, 0] width 0 height 0
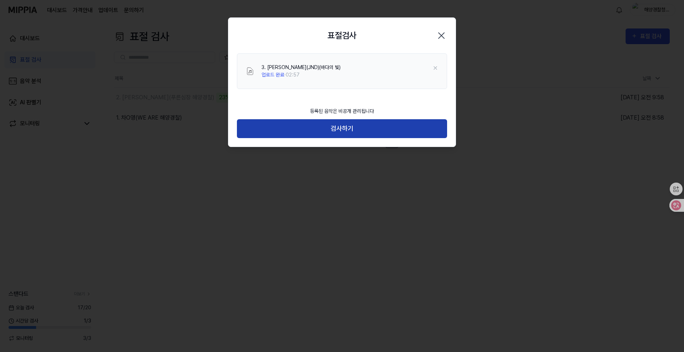
click at [345, 130] on button "검사하기" at bounding box center [342, 128] width 210 height 19
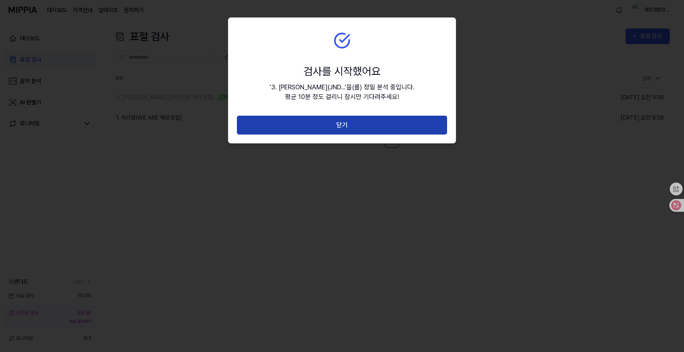
click at [346, 124] on button "닫기" at bounding box center [342, 125] width 210 height 19
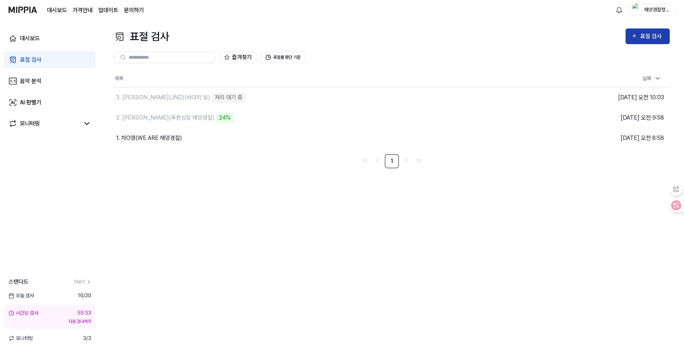
click at [653, 36] on div "표절 검사" at bounding box center [652, 36] width 24 height 9
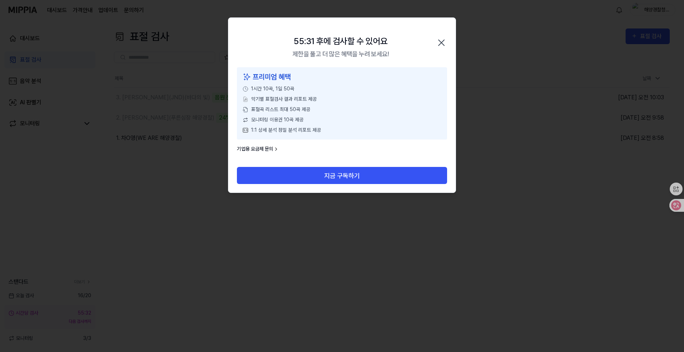
click at [442, 45] on icon "button" at bounding box center [440, 42] width 11 height 11
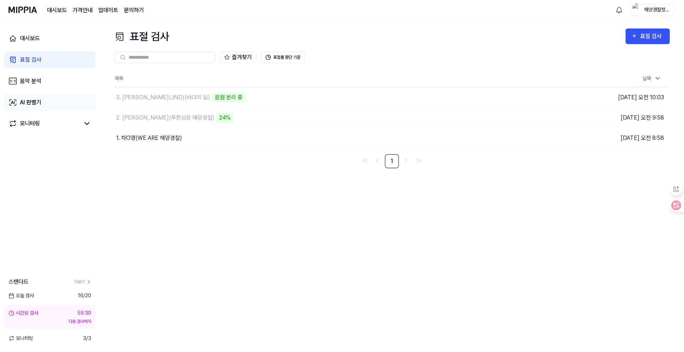
click at [33, 102] on div "AI 판별기" at bounding box center [30, 102] width 21 height 9
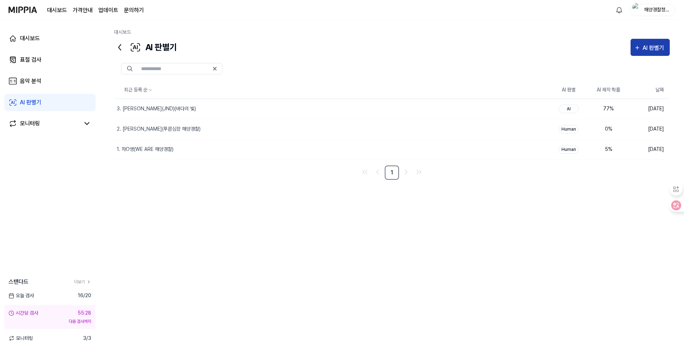
click at [644, 48] on div "AI 판별기" at bounding box center [653, 47] width 23 height 9
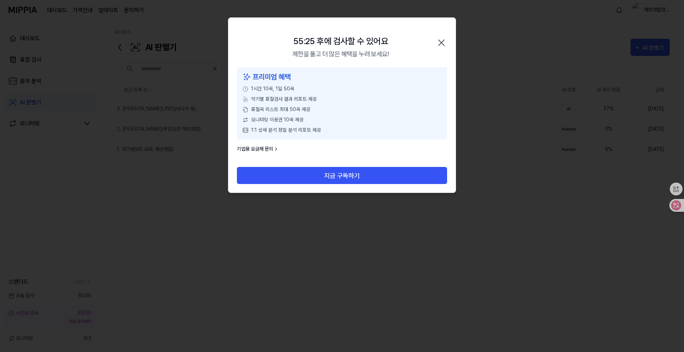
click at [442, 43] on icon "button" at bounding box center [441, 43] width 6 height 6
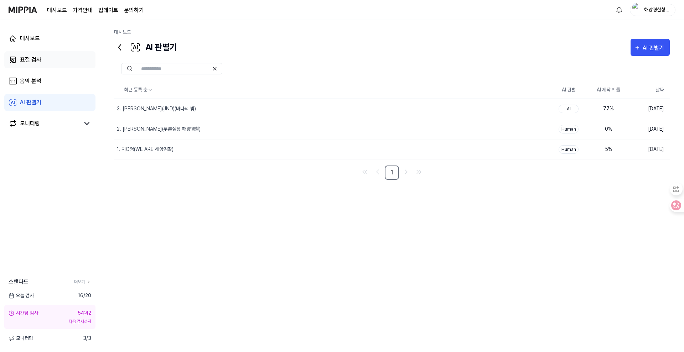
click at [25, 62] on div "표절 검사" at bounding box center [30, 60] width 21 height 9
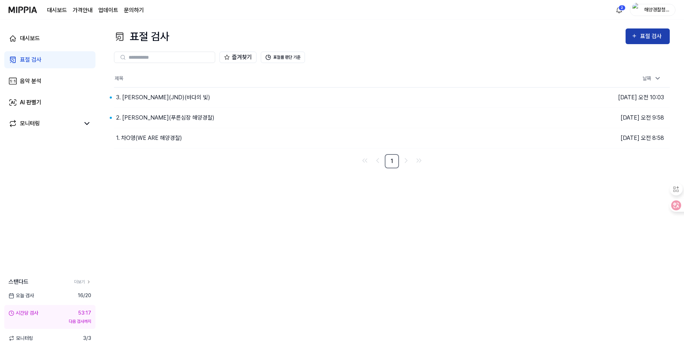
click at [643, 35] on div "표절 검사" at bounding box center [652, 36] width 24 height 9
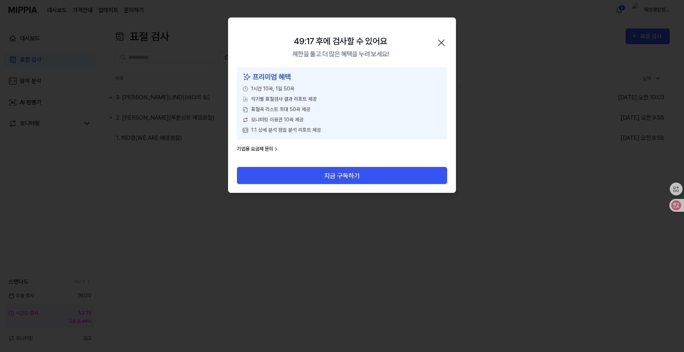
click at [445, 42] on icon "button" at bounding box center [440, 42] width 11 height 11
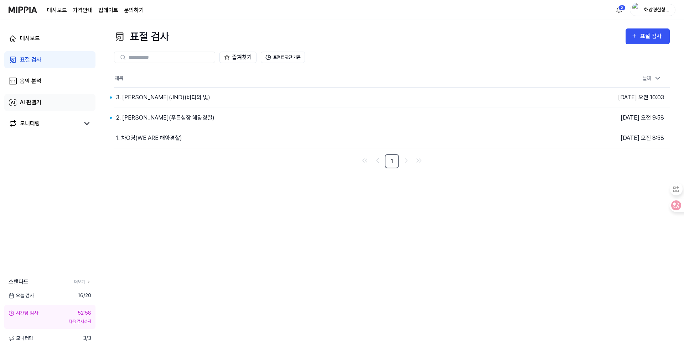
click at [35, 104] on div "AI 판별기" at bounding box center [30, 102] width 21 height 9
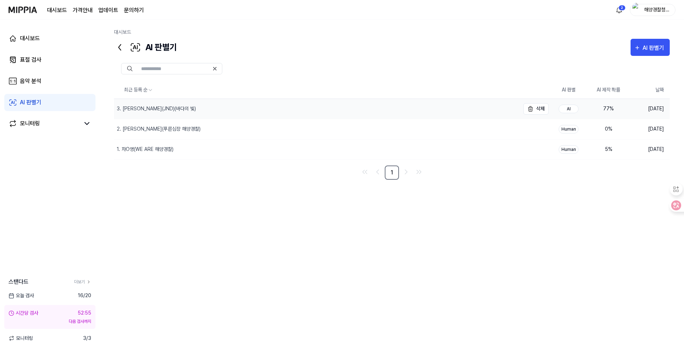
click at [157, 110] on div "3. [PERSON_NAME](JND)(바다의 빛)" at bounding box center [156, 108] width 79 height 7
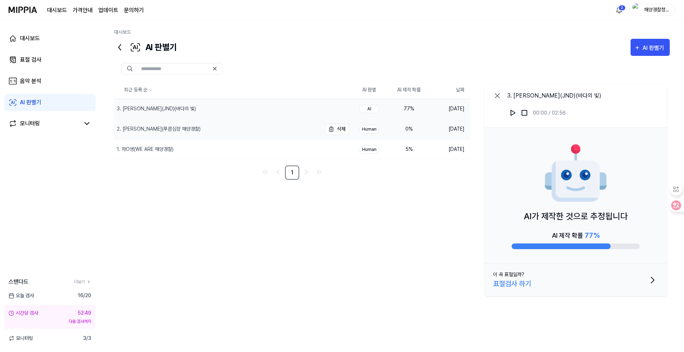
click at [153, 128] on div "2. [PERSON_NAME](푸른심장 해양경찰)" at bounding box center [159, 128] width 84 height 7
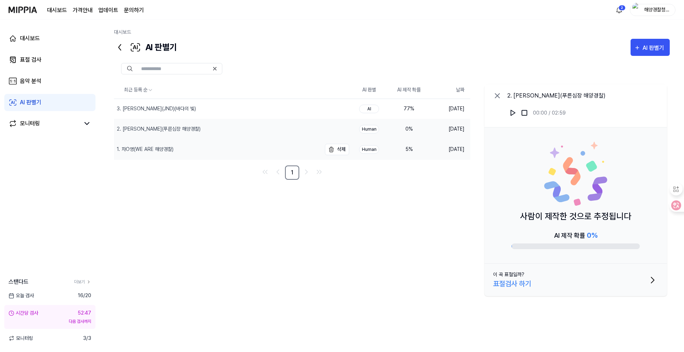
click at [157, 147] on div "1. 차O영(WE ARE 해양경찰)" at bounding box center [145, 149] width 57 height 7
click at [229, 240] on div "최근 등록 순 AI 판별 AI 제작 확률 날짜 3. 정O민(JND)(바다의 빛) 삭제 AI 77 % [DATE] 2. [PERSON_NAME]…" at bounding box center [391, 196] width 555 height 229
click at [23, 9] on img at bounding box center [23, 10] width 28 height 20
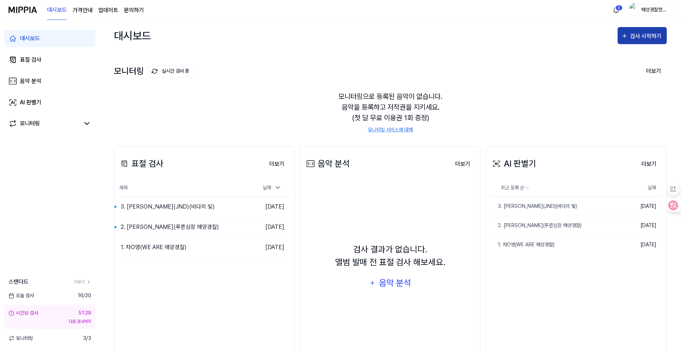
click at [630, 33] on div "검사 시작하기" at bounding box center [642, 36] width 42 height 9
click at [626, 34] on icon "button" at bounding box center [624, 36] width 7 height 9
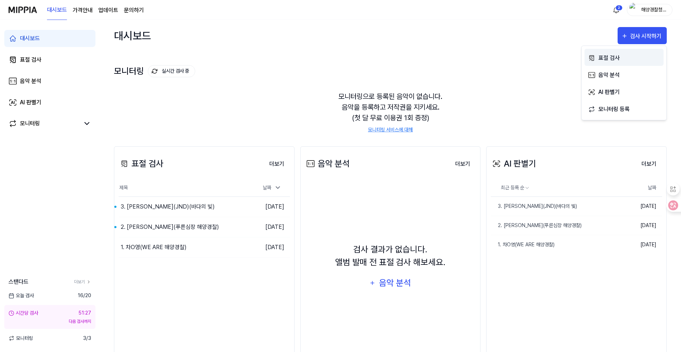
click at [606, 62] on div "표절 검사" at bounding box center [629, 57] width 62 height 9
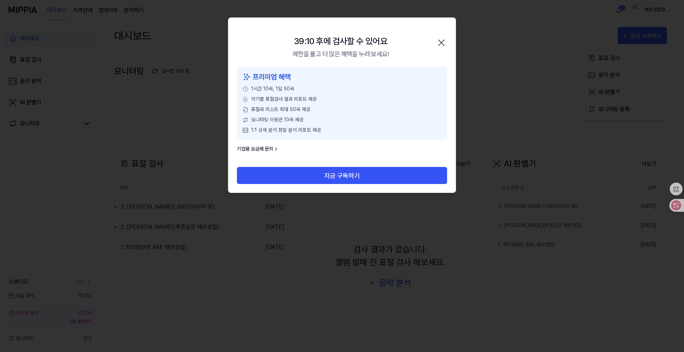
click at [445, 41] on icon "button" at bounding box center [440, 42] width 11 height 11
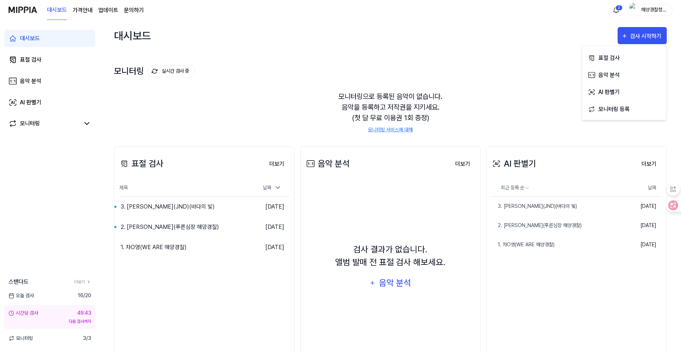
click at [51, 40] on link "대시보드" at bounding box center [49, 38] width 91 height 17
click at [644, 40] on div "검사 시작하기" at bounding box center [646, 36] width 33 height 9
click at [613, 57] on div "표절 검사" at bounding box center [629, 57] width 62 height 9
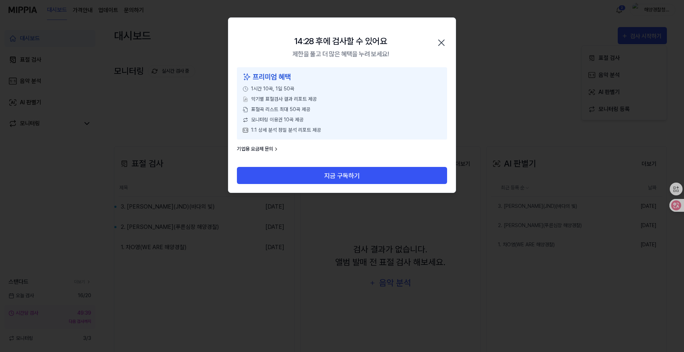
click at [443, 46] on icon "button" at bounding box center [440, 42] width 11 height 11
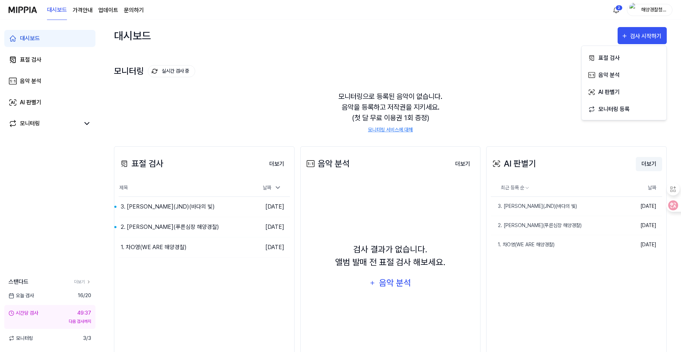
click at [644, 162] on button "더보기" at bounding box center [648, 164] width 26 height 14
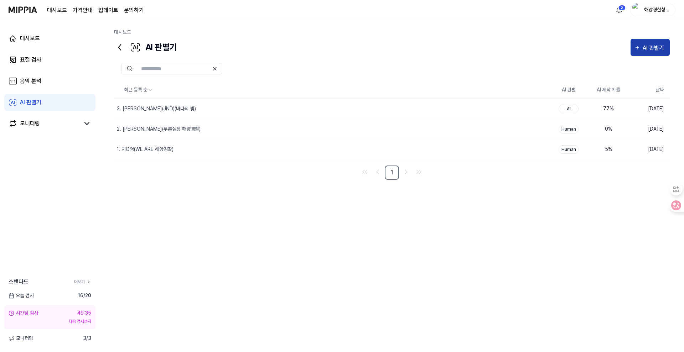
click at [651, 41] on button "AI 판별기" at bounding box center [649, 47] width 39 height 17
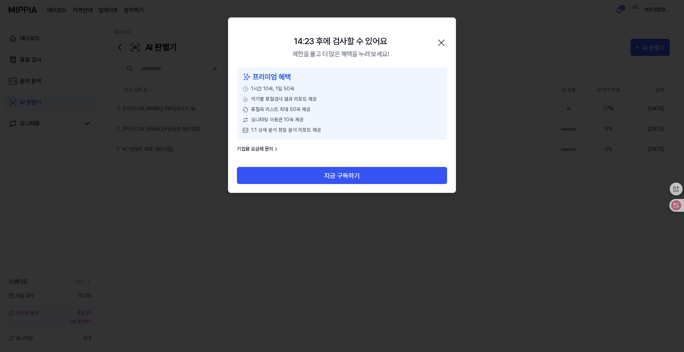
click at [442, 43] on icon "button" at bounding box center [440, 42] width 11 height 11
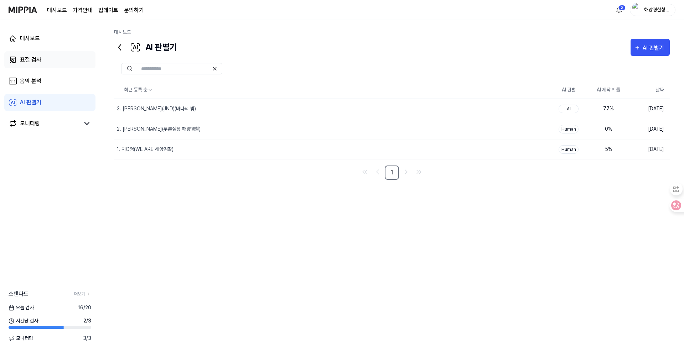
click at [31, 56] on div "표절 검사" at bounding box center [30, 60] width 21 height 9
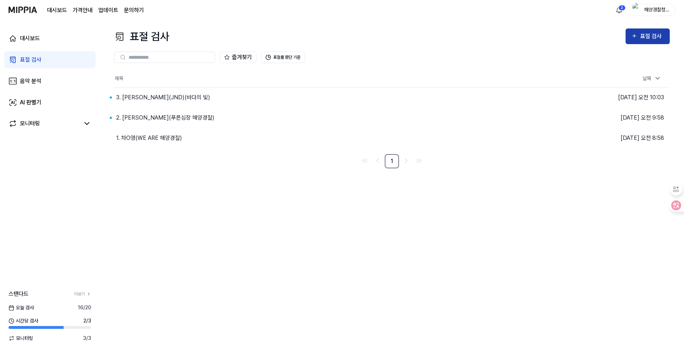
click at [638, 38] on div "표절 검사" at bounding box center [647, 36] width 33 height 9
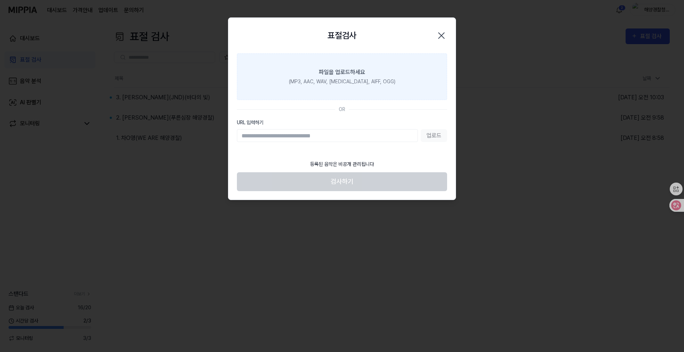
click at [333, 83] on div "(MP3, AAC, WAV, [MEDICAL_DATA], AIFF, OGG)" at bounding box center [342, 81] width 106 height 7
click at [0, 0] on input "파일을 업로드하세요 (MP3, AAC, WAV, [MEDICAL_DATA], AIFF, OGG)" at bounding box center [0, 0] width 0 height 0
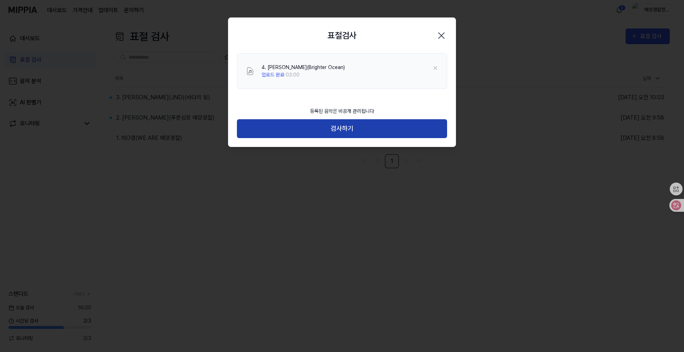
click at [339, 124] on button "검사하기" at bounding box center [342, 128] width 210 height 19
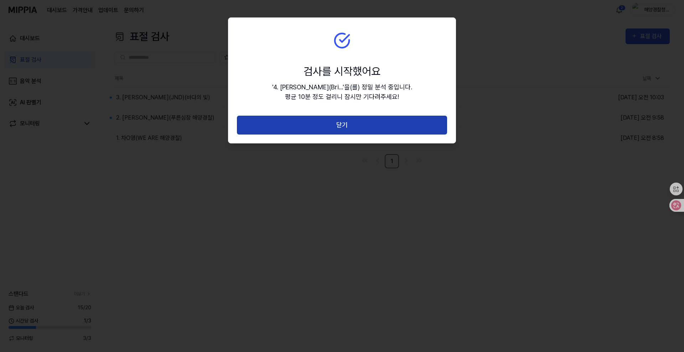
click at [342, 124] on button "닫기" at bounding box center [342, 125] width 210 height 19
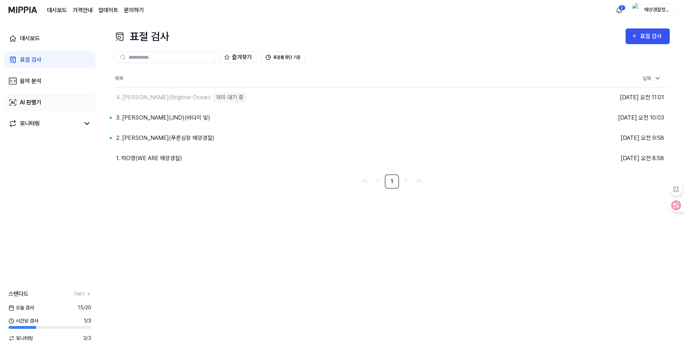
click at [31, 105] on div "AI 판별기" at bounding box center [30, 102] width 21 height 9
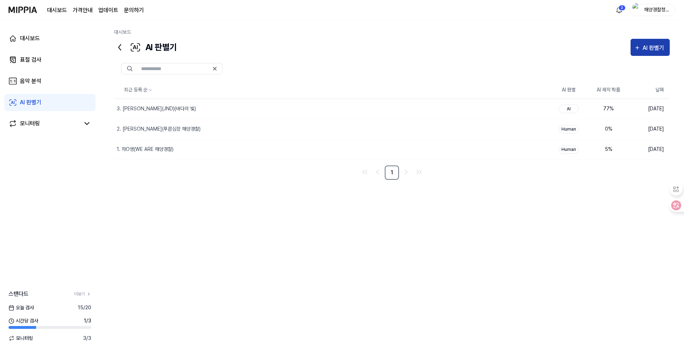
click at [648, 51] on div "AI 판별기" at bounding box center [653, 47] width 23 height 9
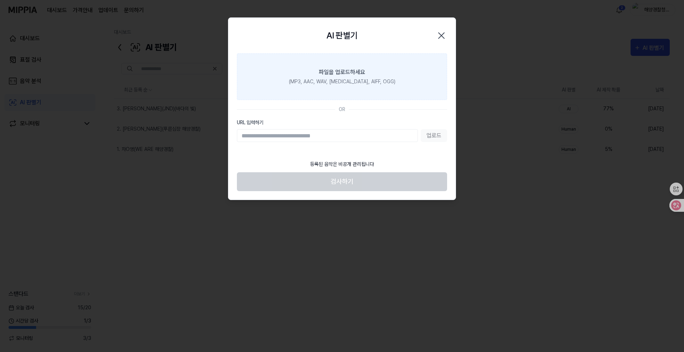
click at [337, 90] on label "파일을 업로드하세요 (MP3, AAC, WAV, [MEDICAL_DATA], AIFF, OGG)" at bounding box center [342, 76] width 210 height 47
click at [0, 0] on input "파일을 업로드하세요 (MP3, AAC, WAV, [MEDICAL_DATA], AIFF, OGG)" at bounding box center [0, 0] width 0 height 0
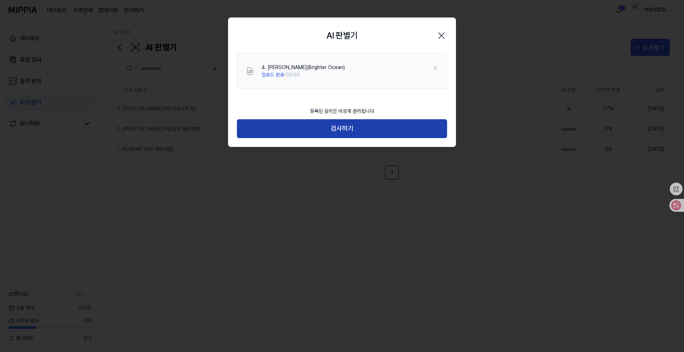
click at [339, 127] on button "검사하기" at bounding box center [342, 128] width 210 height 19
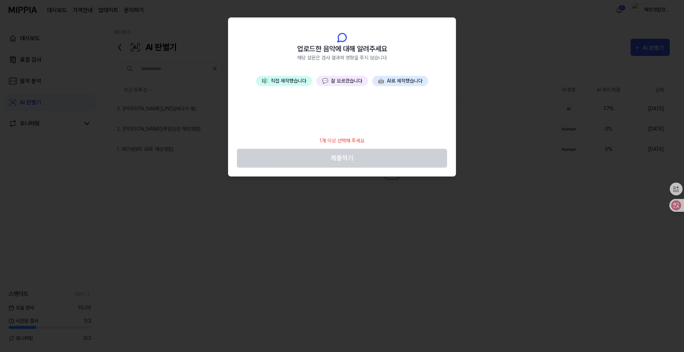
click at [345, 84] on button "💬 잘 모르겠습니다" at bounding box center [342, 81] width 52 height 10
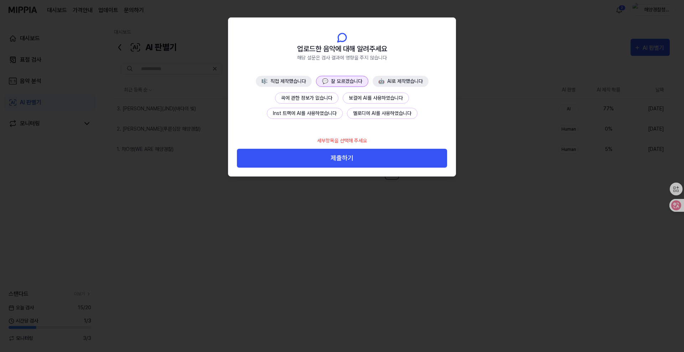
click at [315, 98] on button "곡에 관한 정보가 없습니다" at bounding box center [306, 98] width 63 height 11
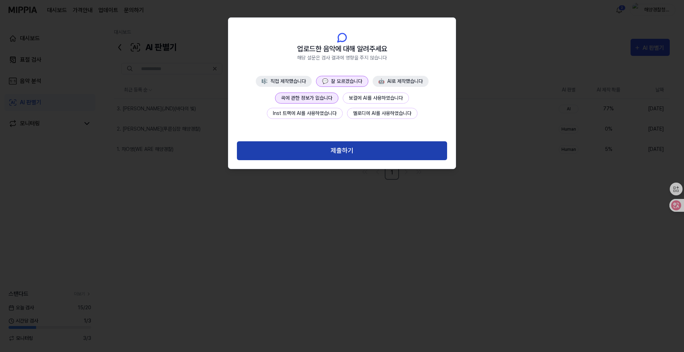
click at [345, 152] on button "제출하기" at bounding box center [342, 150] width 210 height 19
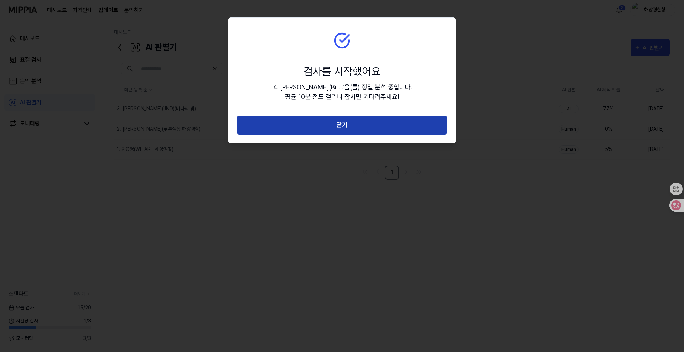
click at [346, 125] on button "닫기" at bounding box center [342, 125] width 210 height 19
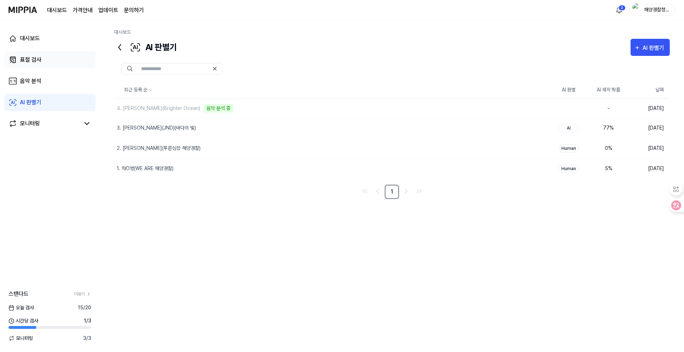
click at [36, 58] on div "표절 검사" at bounding box center [30, 60] width 21 height 9
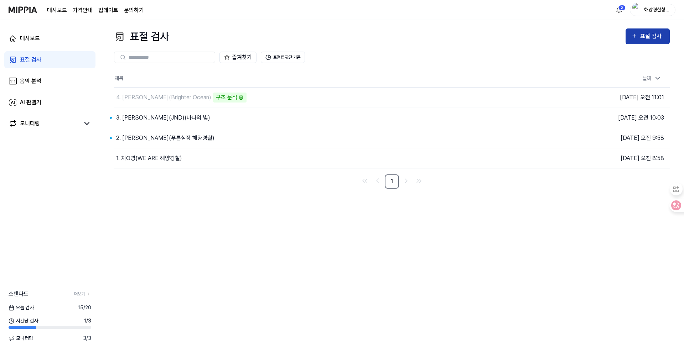
click at [639, 41] on div "표절 검사" at bounding box center [647, 36] width 33 height 9
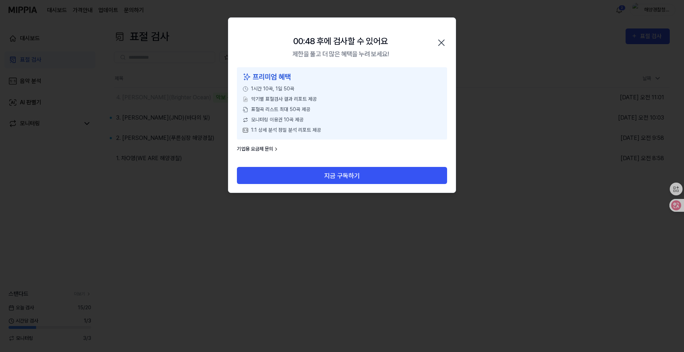
click at [441, 41] on icon "button" at bounding box center [440, 42] width 11 height 11
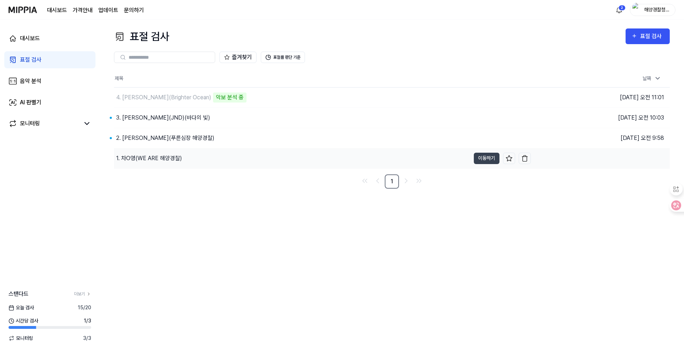
click at [182, 160] on div "1. 차O영(WE ARE 해양경찰)" at bounding box center [292, 158] width 356 height 20
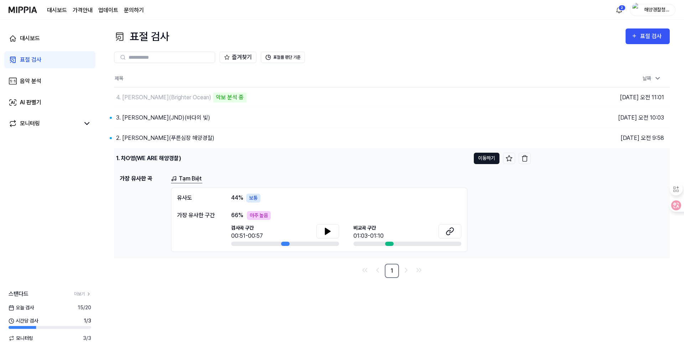
click at [478, 157] on button "이동하기" at bounding box center [486, 158] width 26 height 11
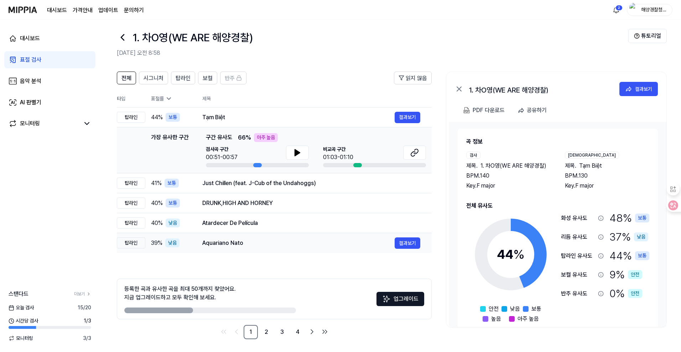
scroll to position [7, 0]
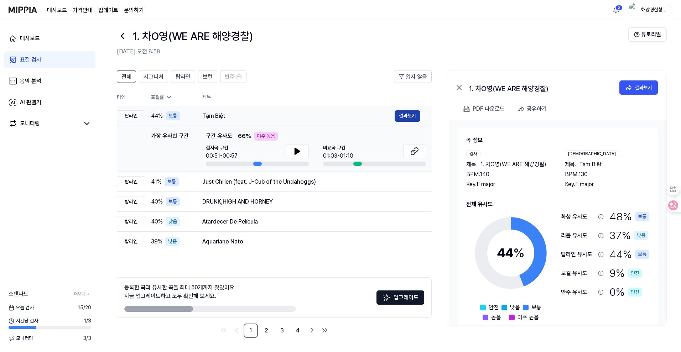
click at [405, 114] on button "결과보기" at bounding box center [407, 115] width 26 height 11
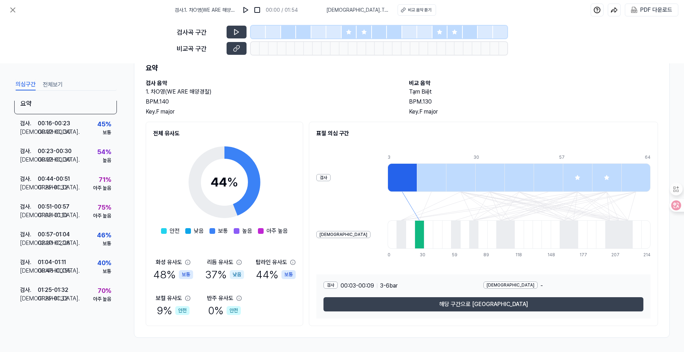
scroll to position [0, 0]
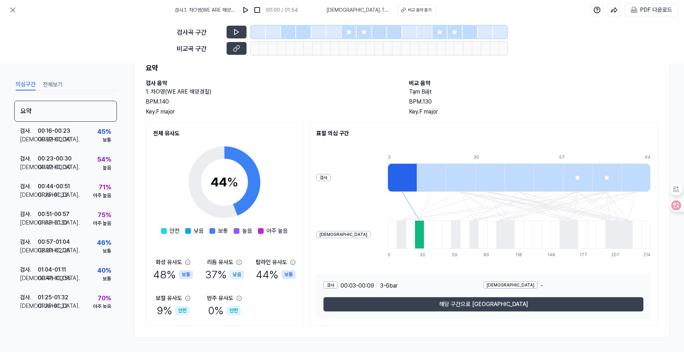
click at [107, 40] on div "검사곡 구간 [GEOGRAPHIC_DATA] 구간" at bounding box center [342, 41] width 684 height 43
click at [12, 9] on icon at bounding box center [13, 10] width 4 height 4
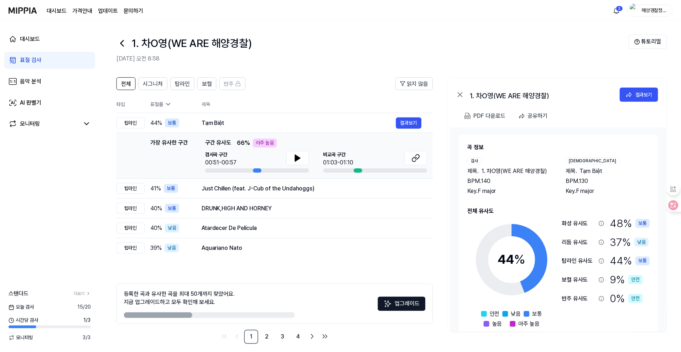
scroll to position [7, 0]
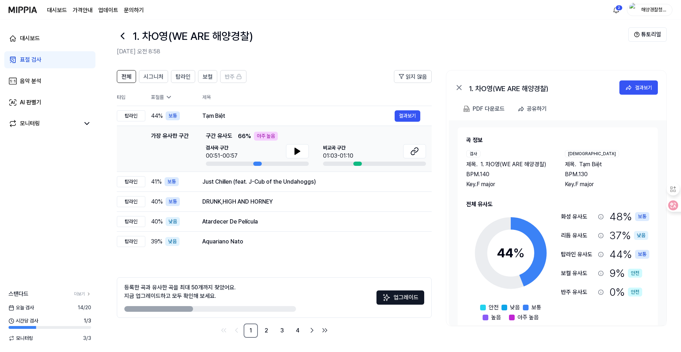
click at [23, 58] on div "표절 검사" at bounding box center [30, 60] width 21 height 9
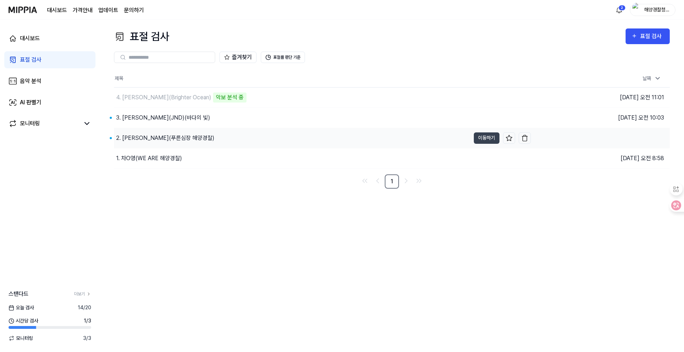
click at [170, 140] on div "2. [PERSON_NAME](푸른심장 해양경찰)" at bounding box center [165, 138] width 98 height 9
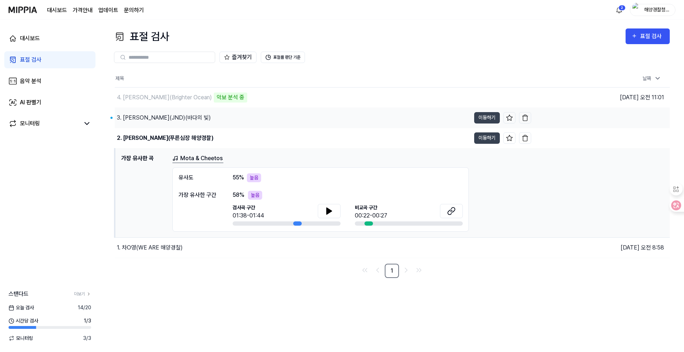
click at [162, 120] on div "3. [PERSON_NAME](JND)(바다의 빛)" at bounding box center [164, 118] width 94 height 9
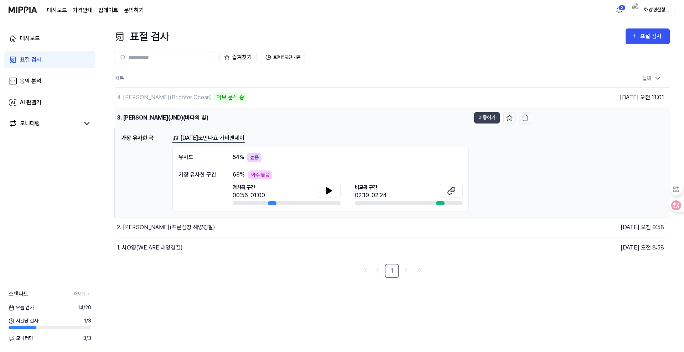
click at [162, 118] on div "3. [PERSON_NAME](JND)(바다의 빛)" at bounding box center [162, 118] width 91 height 9
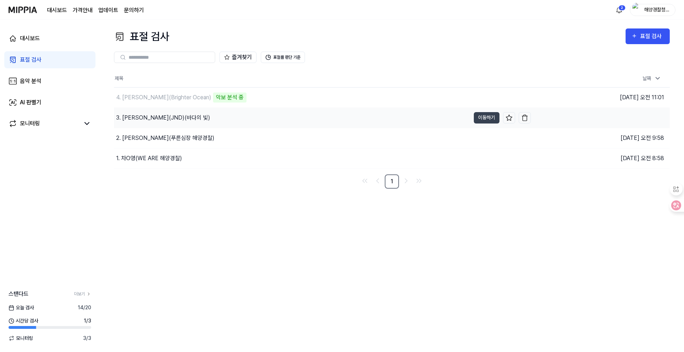
click at [408, 116] on div "3. [PERSON_NAME](JND)(바다의 빛)" at bounding box center [292, 118] width 356 height 20
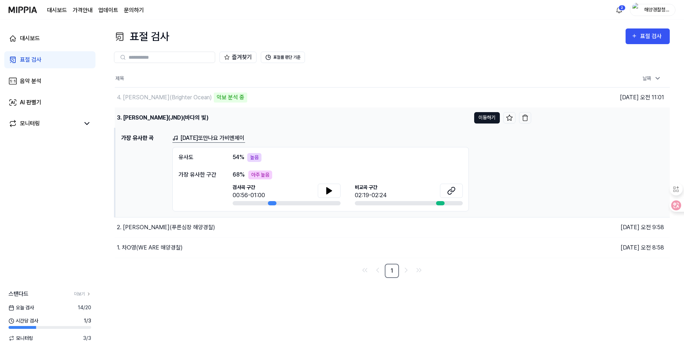
click at [480, 118] on button "이동하기" at bounding box center [487, 117] width 26 height 11
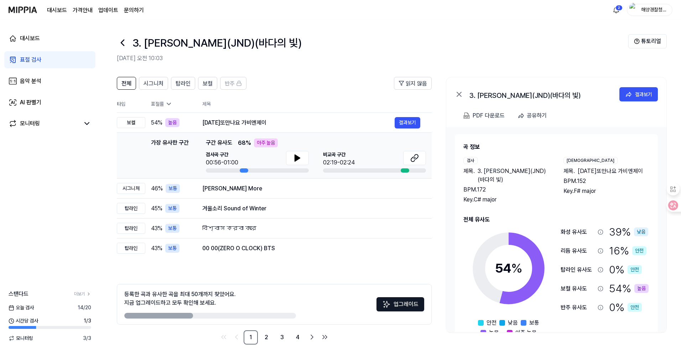
click at [31, 62] on div "표절 검사" at bounding box center [30, 60] width 21 height 9
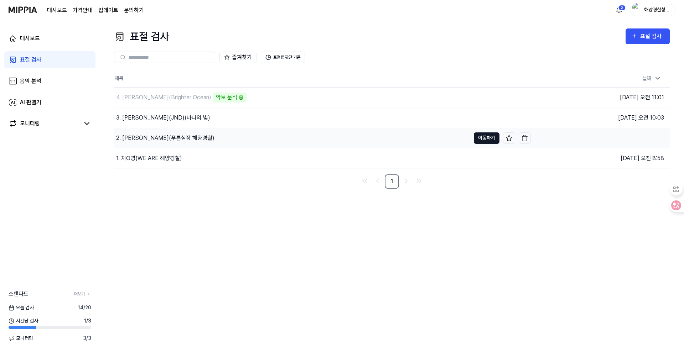
click at [480, 138] on button "이동하기" at bounding box center [486, 137] width 26 height 11
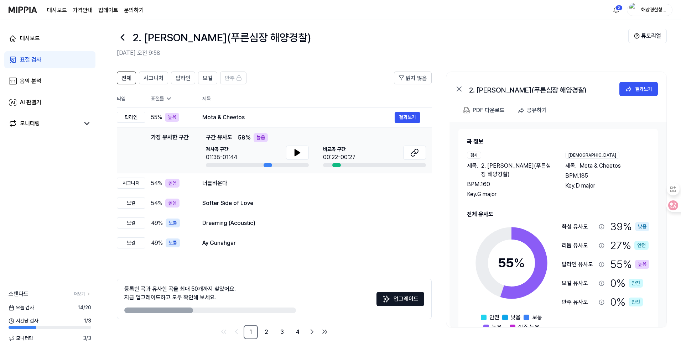
scroll to position [7, 0]
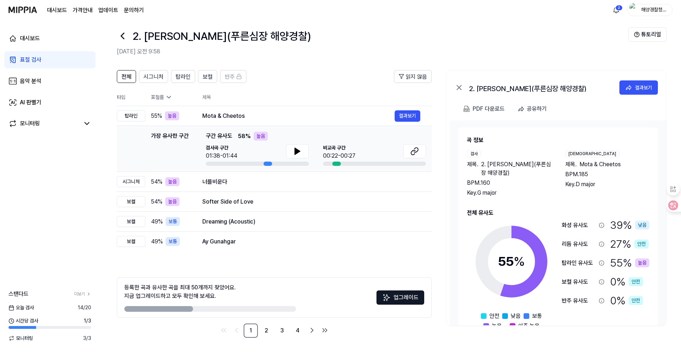
click at [41, 57] on div "표절 검사" at bounding box center [30, 60] width 21 height 9
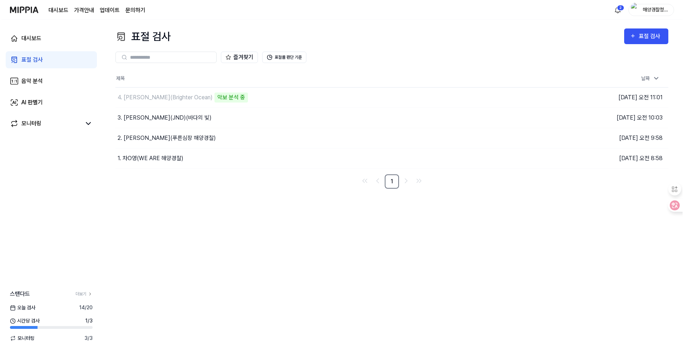
scroll to position [0, 0]
click at [203, 119] on div "3. [PERSON_NAME](JND)(바다의 빛)" at bounding box center [292, 118] width 356 height 20
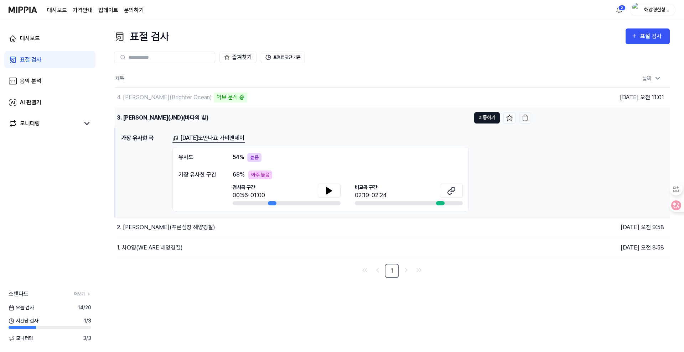
click at [486, 120] on button "이동하기" at bounding box center [487, 117] width 26 height 11
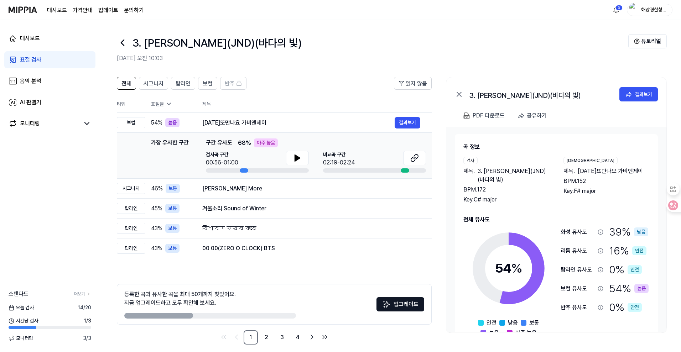
click at [31, 60] on div "표절 검사" at bounding box center [30, 60] width 21 height 9
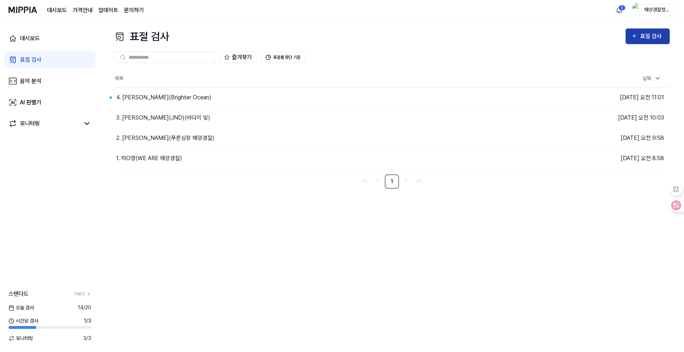
click at [658, 35] on div "표절 검사" at bounding box center [652, 36] width 24 height 9
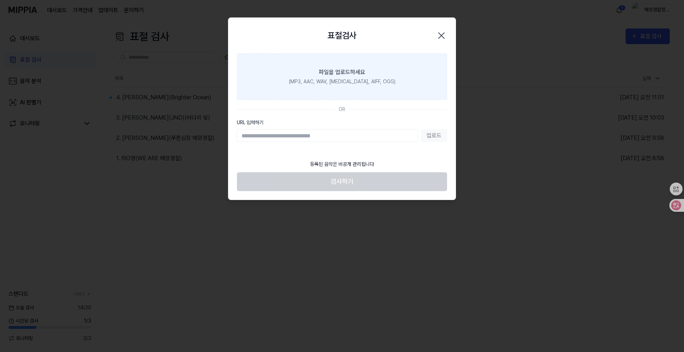
click at [349, 85] on label "파일을 업로드하세요 (MP3, AAC, WAV, [MEDICAL_DATA], AIFF, OGG)" at bounding box center [342, 76] width 210 height 47
click at [0, 0] on input "파일을 업로드하세요 (MP3, AAC, WAV, [MEDICAL_DATA], AIFF, OGG)" at bounding box center [0, 0] width 0 height 0
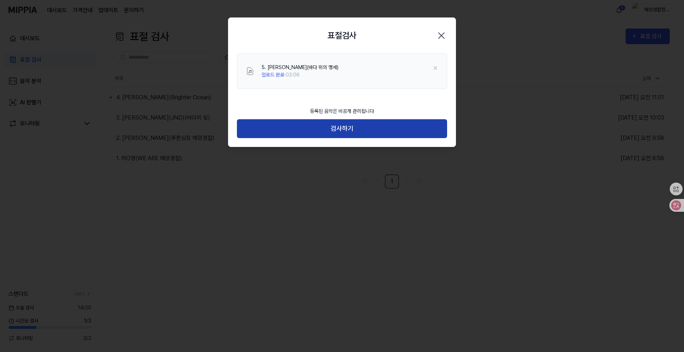
click at [356, 127] on button "검사하기" at bounding box center [342, 128] width 210 height 19
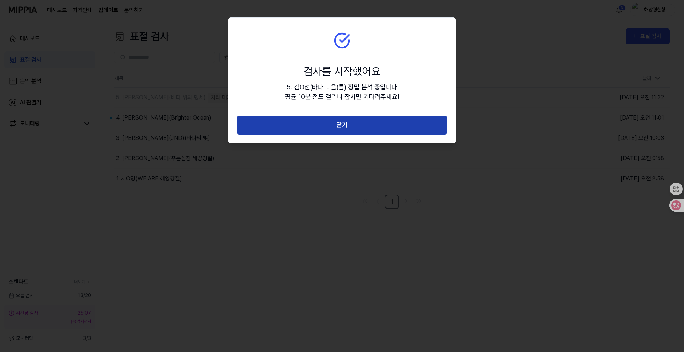
click at [355, 127] on button "닫기" at bounding box center [342, 125] width 210 height 19
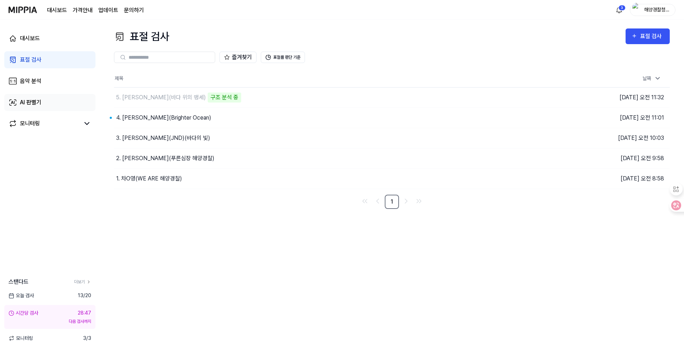
click at [27, 104] on div "AI 판별기" at bounding box center [30, 102] width 21 height 9
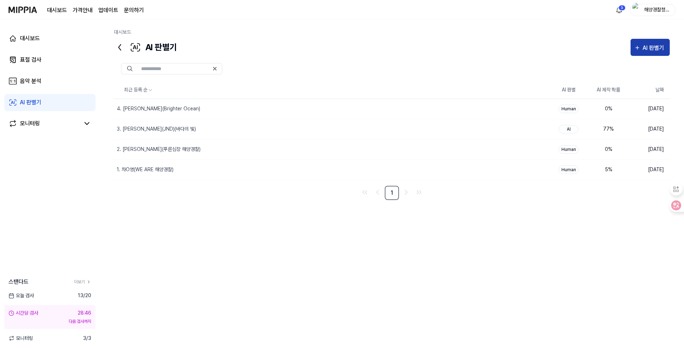
click at [640, 47] on div "AI 판별기" at bounding box center [650, 47] width 32 height 9
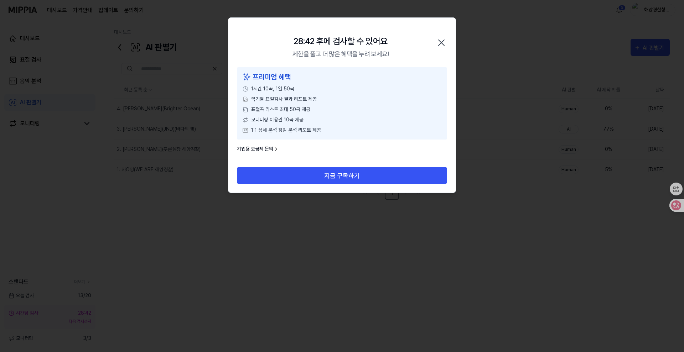
click at [441, 43] on icon "button" at bounding box center [441, 43] width 6 height 6
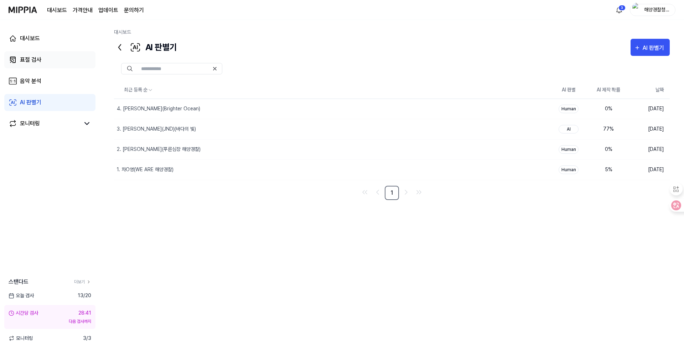
click at [27, 62] on div "표절 검사" at bounding box center [30, 60] width 21 height 9
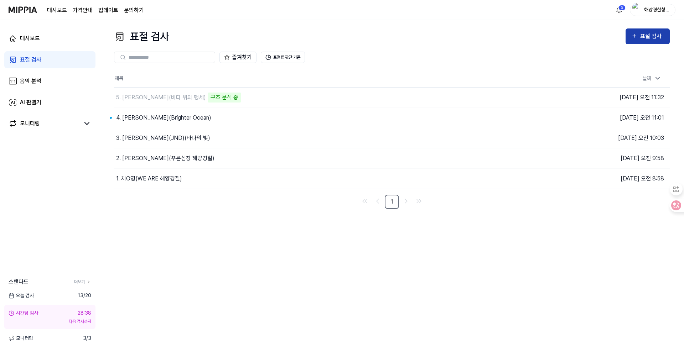
click at [659, 40] on div "표절 검사" at bounding box center [652, 36] width 24 height 9
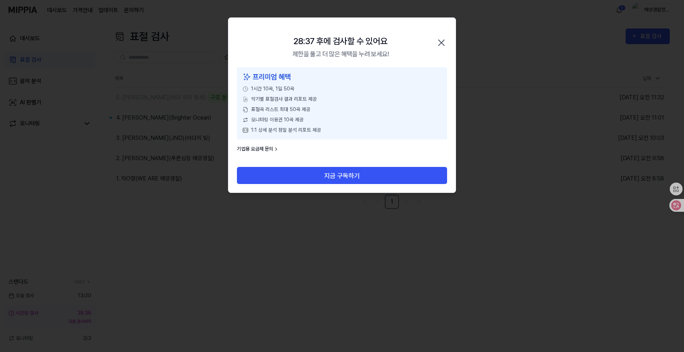
click at [445, 46] on icon "button" at bounding box center [440, 42] width 11 height 11
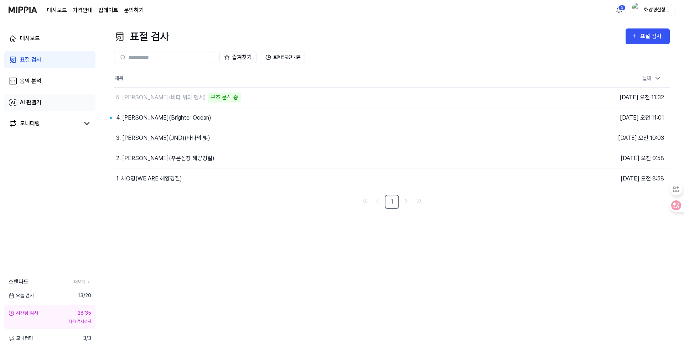
click at [36, 106] on div "AI 판별기" at bounding box center [30, 102] width 21 height 9
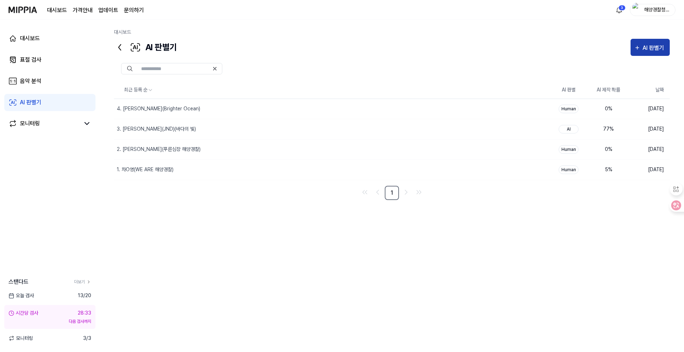
click at [656, 45] on div "AI 판별기" at bounding box center [653, 47] width 23 height 9
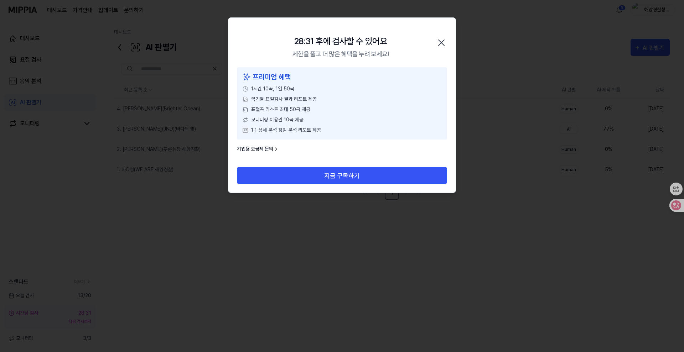
click at [441, 46] on icon "button" at bounding box center [440, 42] width 11 height 11
